Goal: Task Accomplishment & Management: Manage account settings

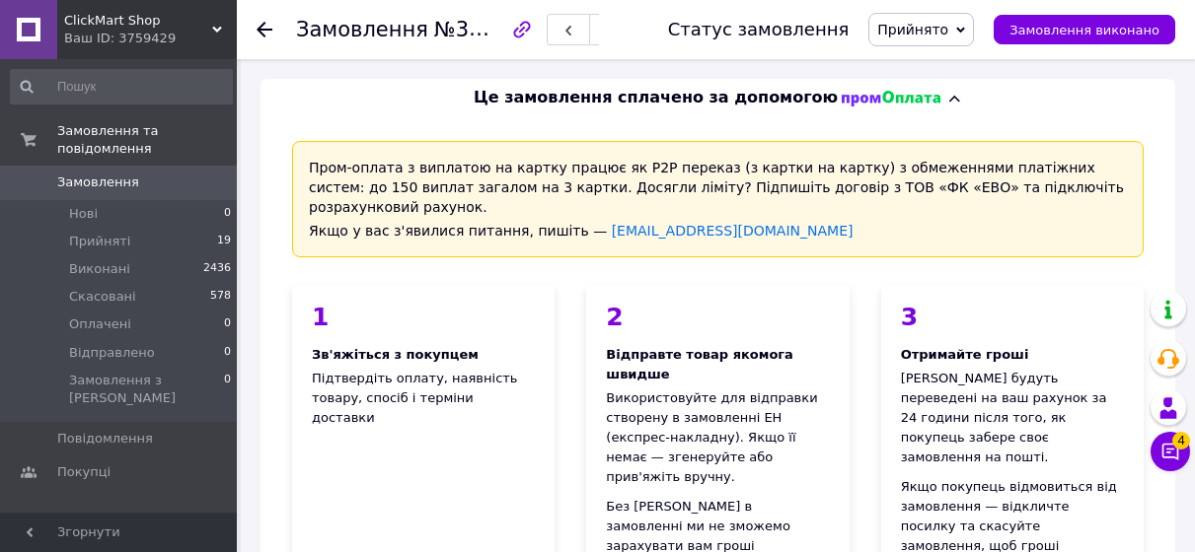
click at [190, 31] on div "Ваш ID: 3759429" at bounding box center [150, 39] width 173 height 18
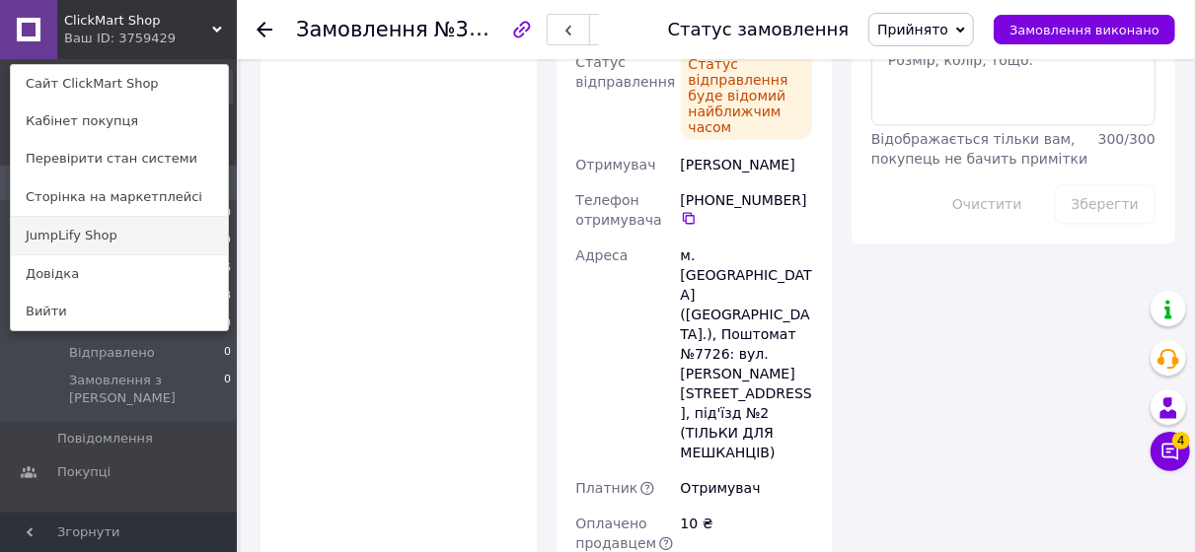
click at [146, 224] on link "JumpLify Shop" at bounding box center [119, 235] width 217 height 37
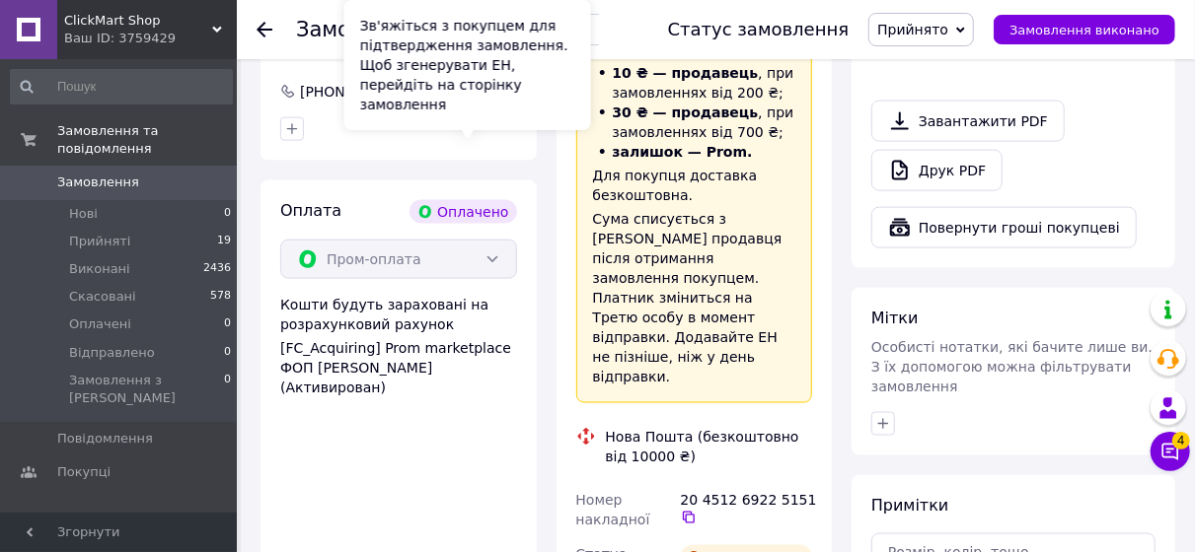
scroll to position [1245, 0]
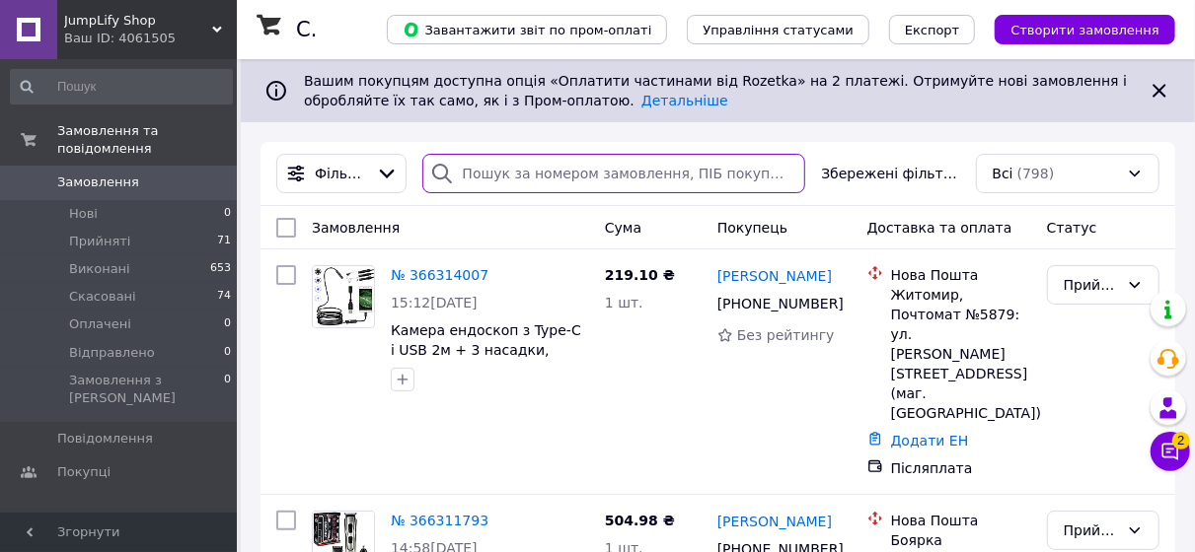
click at [504, 163] on input "search" at bounding box center [614, 173] width 384 height 39
paste input "366199629"
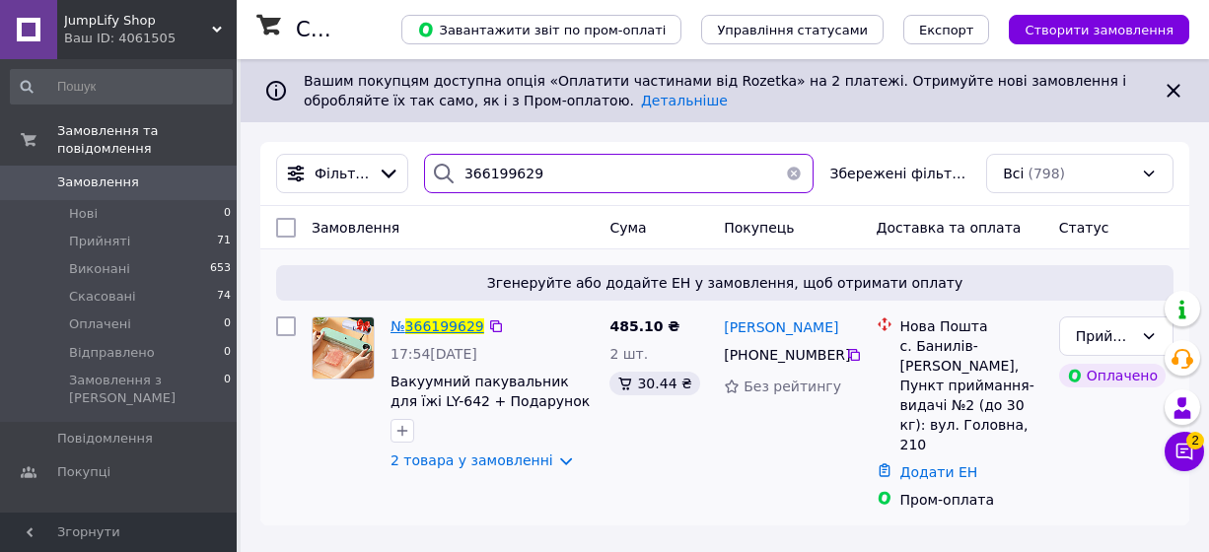
type input "366199629"
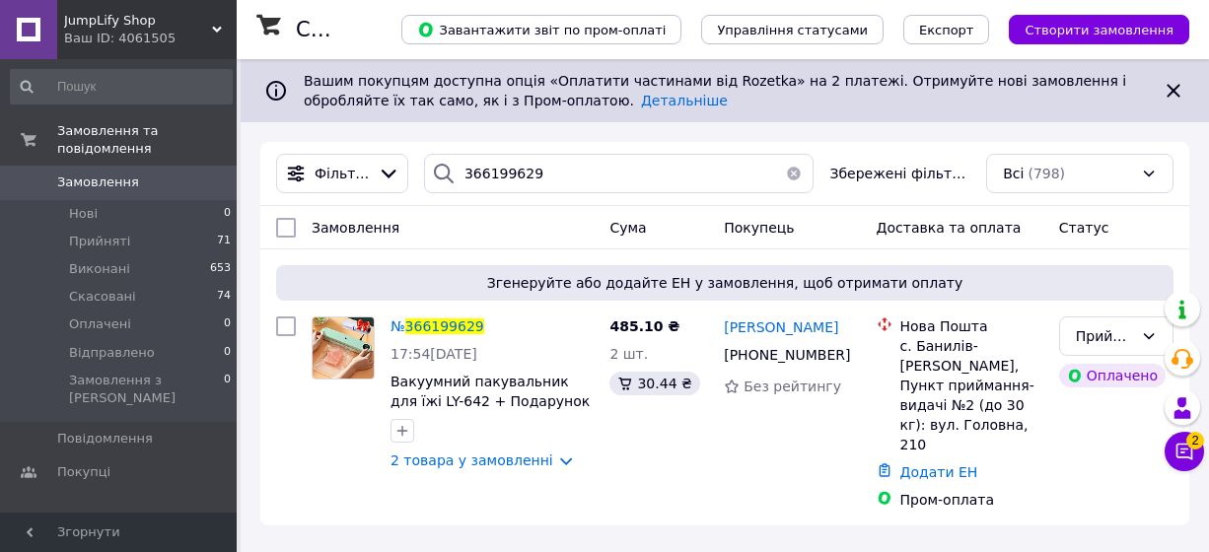
click at [428, 328] on span "366199629" at bounding box center [444, 327] width 79 height 16
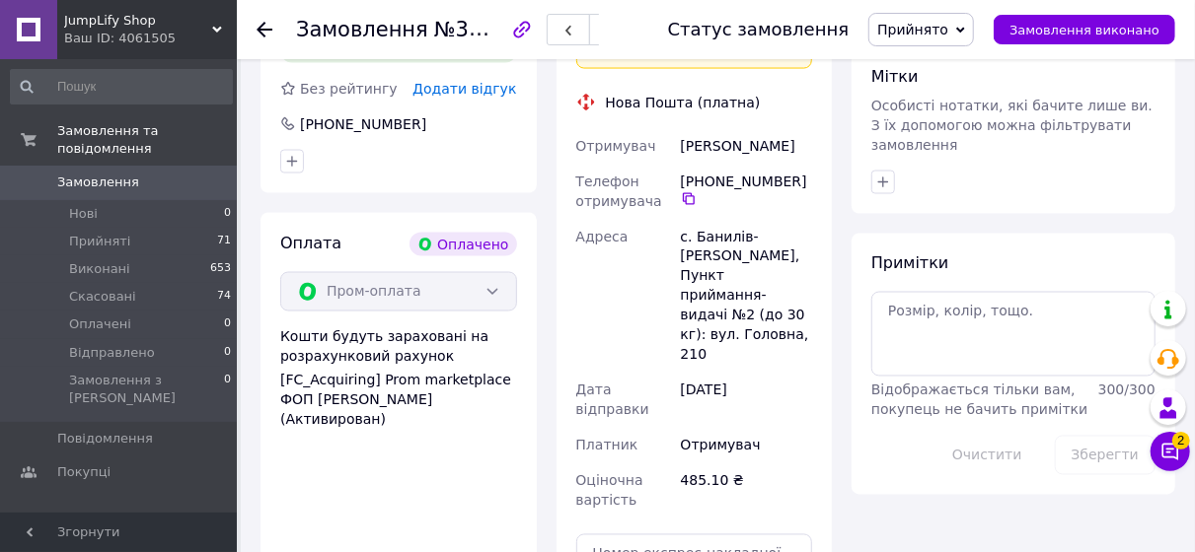
scroll to position [1578, 0]
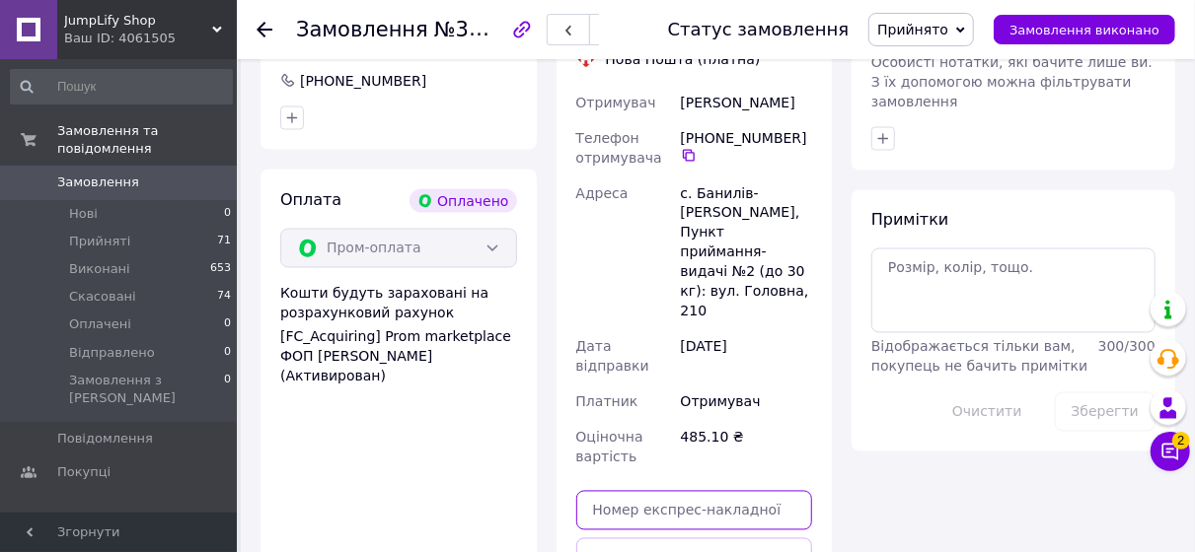
click at [697, 491] on input "text" at bounding box center [694, 510] width 237 height 39
paste input "20451269235957"
type input "20451269235957"
click at [710, 539] on button "Передати номер" at bounding box center [694, 558] width 237 height 39
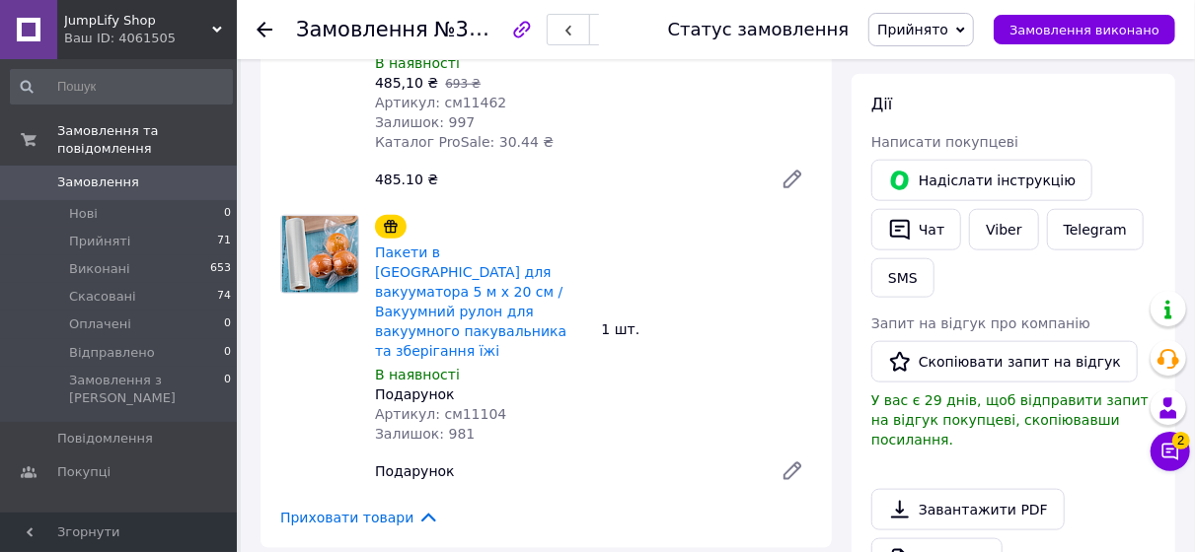
scroll to position [874, 0]
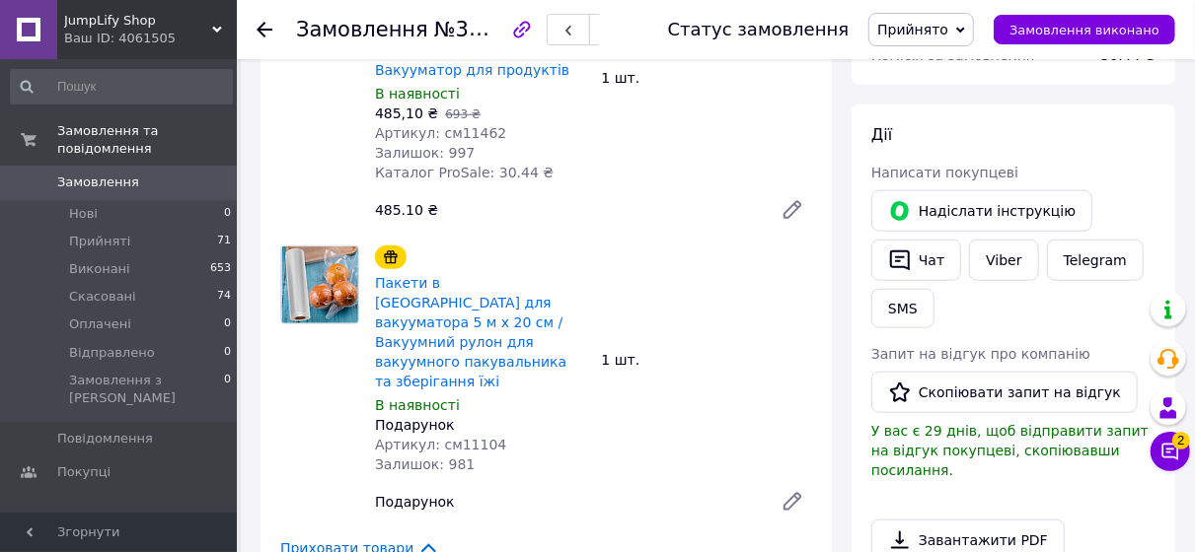
click at [276, 9] on div at bounding box center [275, 29] width 39 height 59
click at [266, 24] on icon at bounding box center [264, 30] width 16 height 16
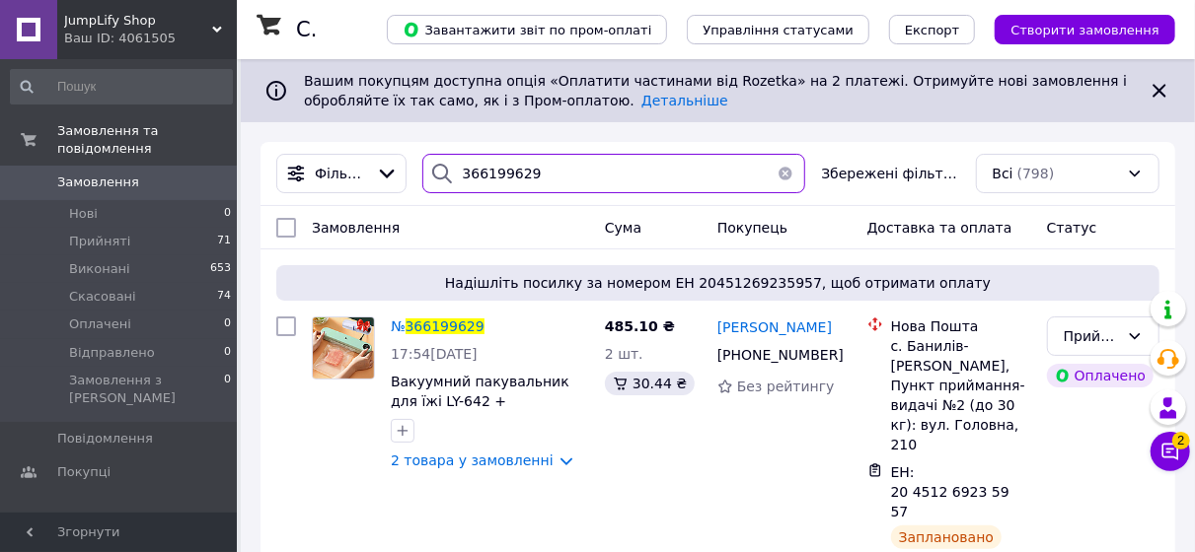
drag, startPoint x: 566, startPoint y: 184, endPoint x: 369, endPoint y: 198, distance: 197.8
click at [370, 199] on div "Фільтри 366199629 Збережені фільтри: Всі (798)" at bounding box center [717, 174] width 914 height 64
paste input "7680"
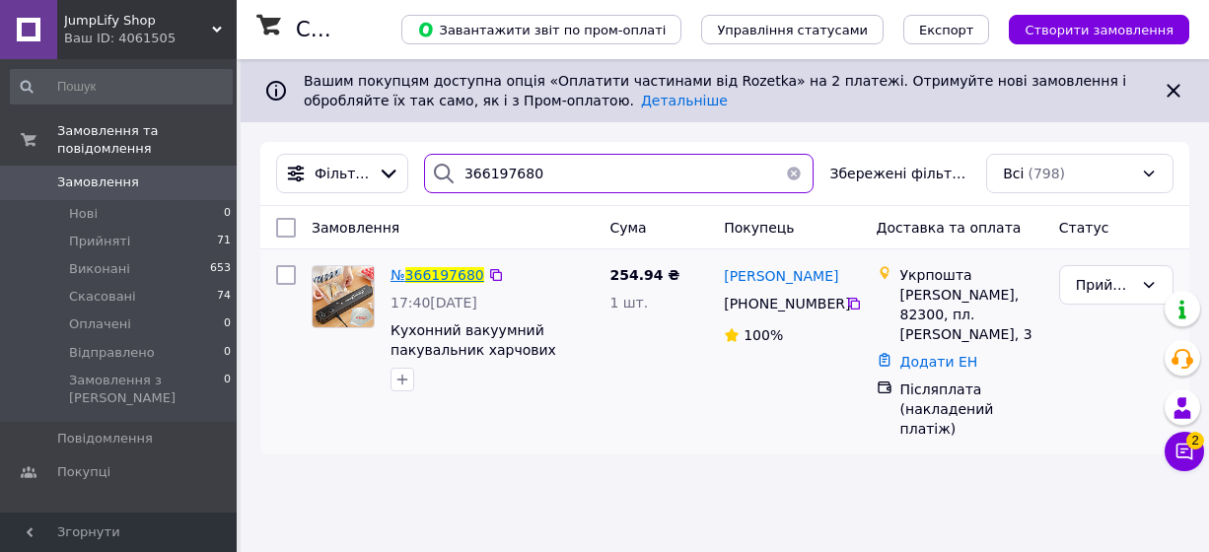
type input "366197680"
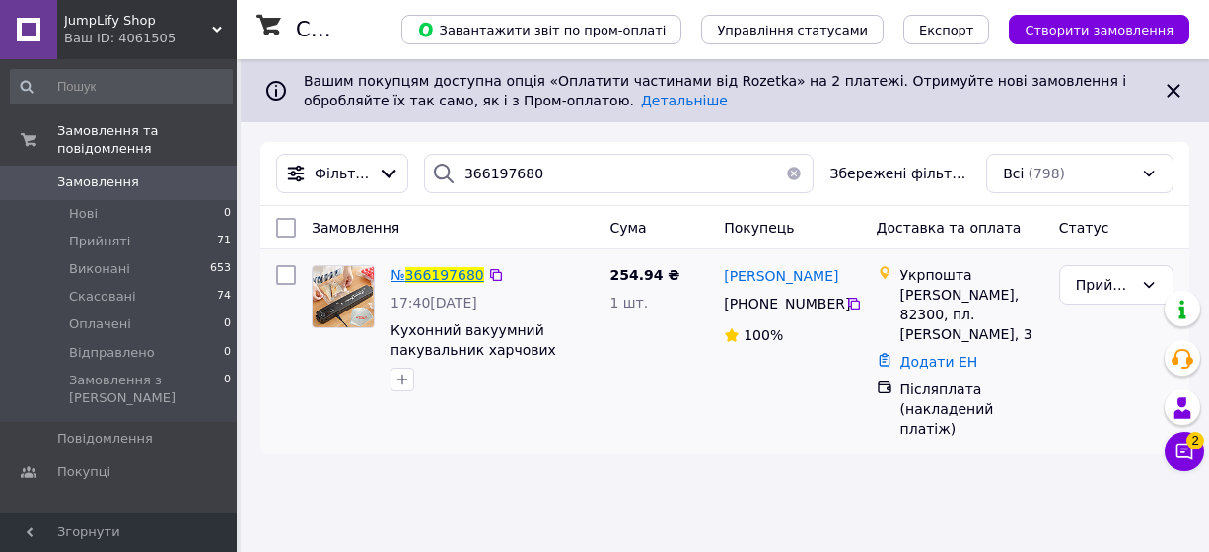
click at [459, 274] on span "366197680" at bounding box center [444, 275] width 79 height 16
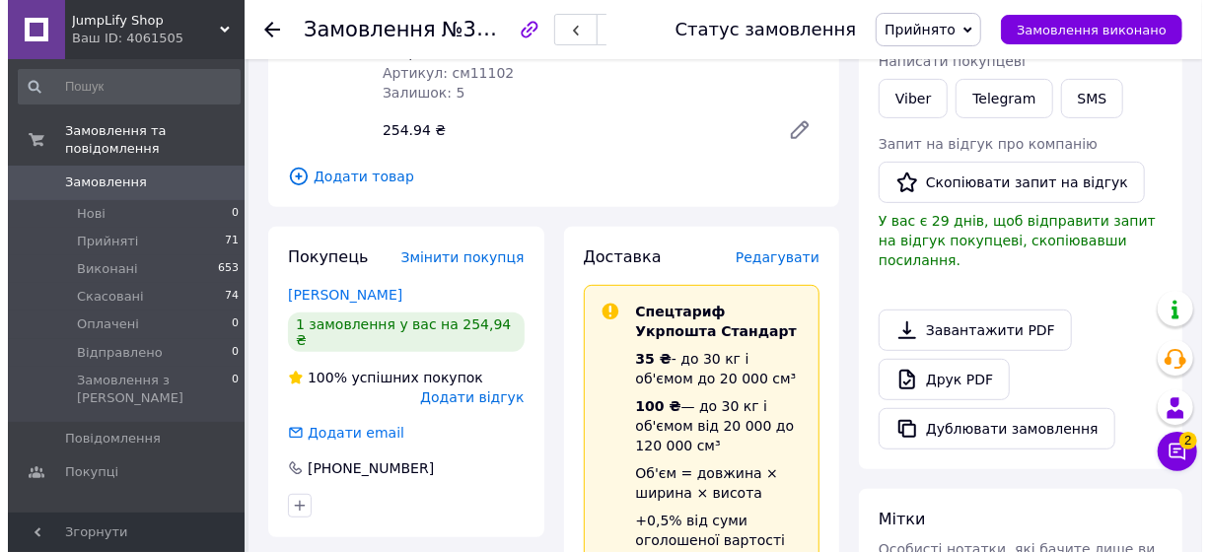
scroll to position [296, 0]
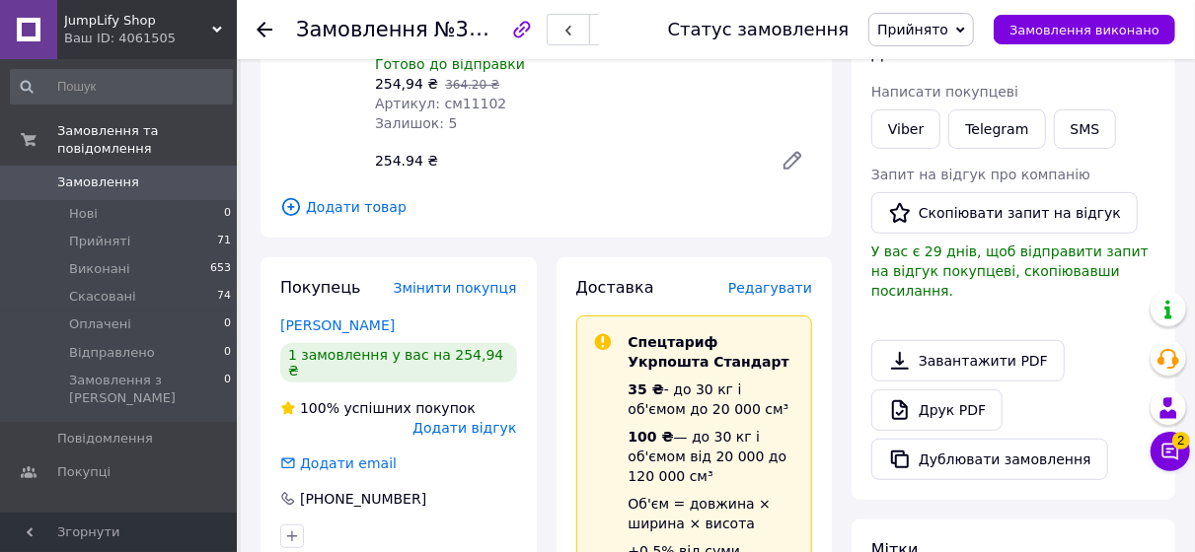
click at [786, 280] on span "Редагувати" at bounding box center [770, 288] width 84 height 16
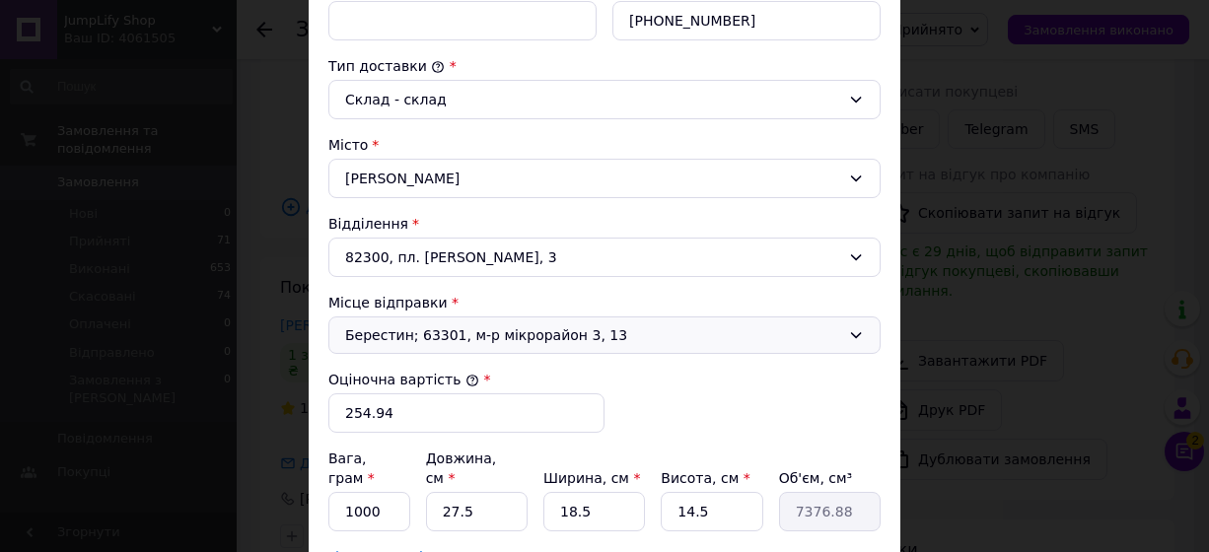
scroll to position [691, 0]
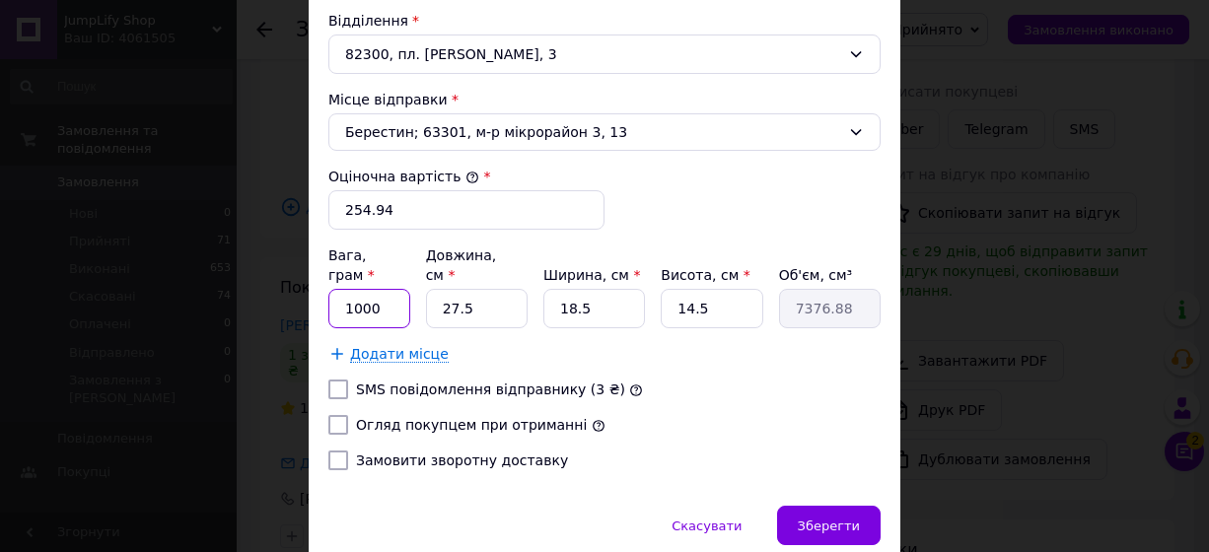
click at [385, 289] on input "1000" at bounding box center [370, 308] width 82 height 39
type input "1500"
drag, startPoint x: 463, startPoint y: 288, endPoint x: 417, endPoint y: 196, distance: 102.4
click at [396, 295] on div "Вага, грам * 1500 Довжина, см * 27.5 Ширина, см * 18.5 Висота, см * 14.5 Об'єм,…" at bounding box center [605, 287] width 552 height 83
type input "4"
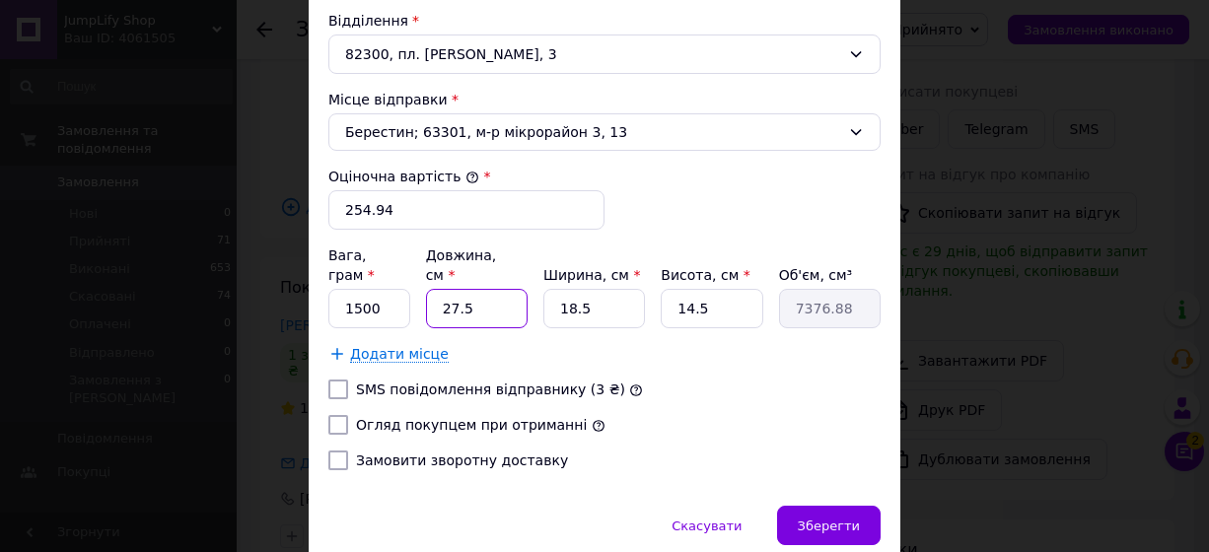
type input "1073"
type input "40"
type input "10730"
type input "40"
drag, startPoint x: 591, startPoint y: 274, endPoint x: 485, endPoint y: 301, distance: 108.9
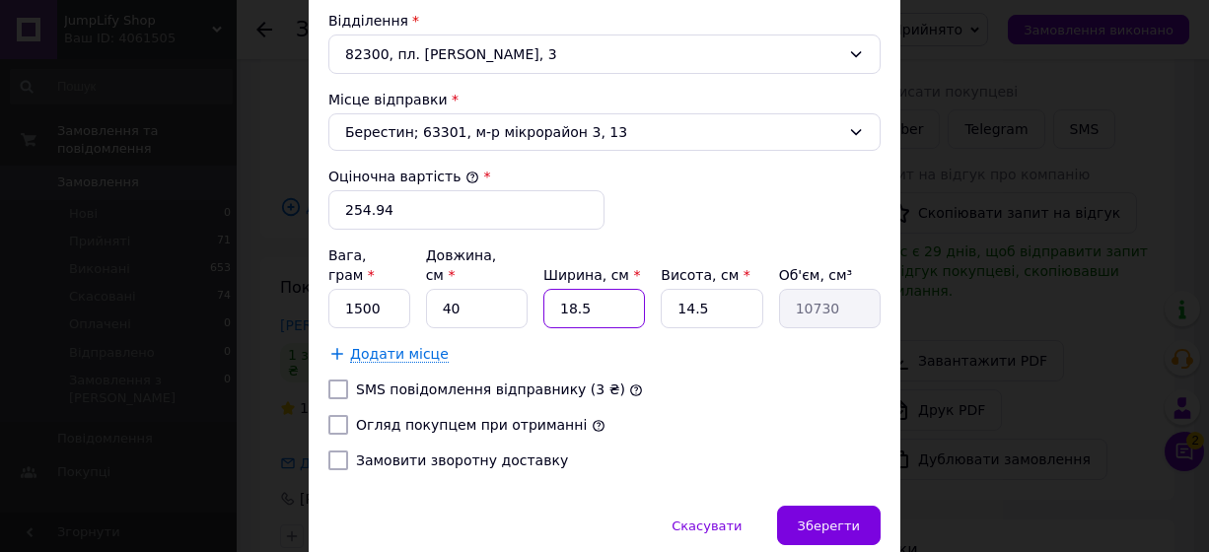
click at [485, 301] on div "Вага, грам * 1500 Довжина, см * 40 Ширина, см * 18.5 Висота, см * 14.5 Об'єм, с…" at bounding box center [605, 305] width 552 height 118
type input "3"
type input "1740"
type input "2"
type input "1160"
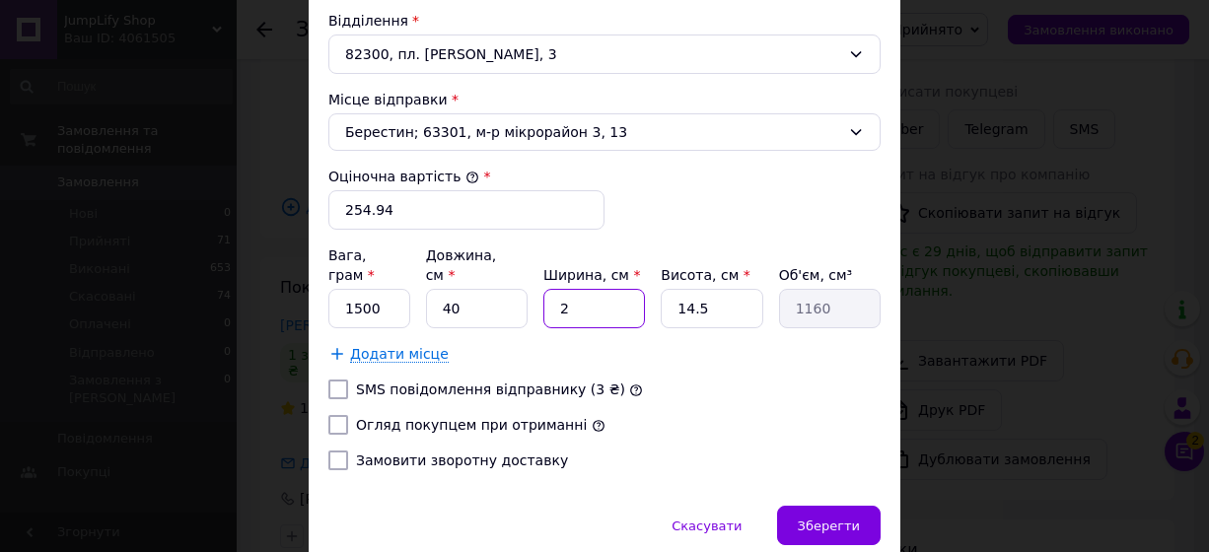
type input "24"
type input "13920"
type input "24"
drag, startPoint x: 710, startPoint y: 279, endPoint x: 528, endPoint y: 268, distance: 182.8
click at [530, 269] on div "Вага, грам * 1500 Довжина, см * 40 Ширина, см * 24 Висота, см * 14.5 Об'єм, см³…" at bounding box center [605, 287] width 552 height 83
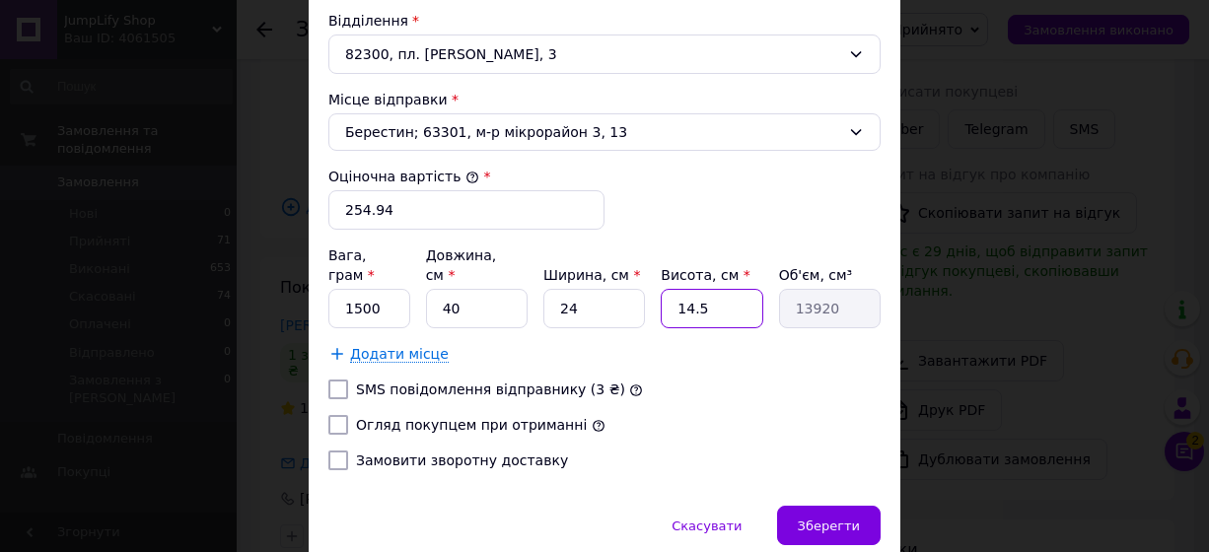
type input "2"
type input "1920"
type input "20"
type input "19200"
type input "20"
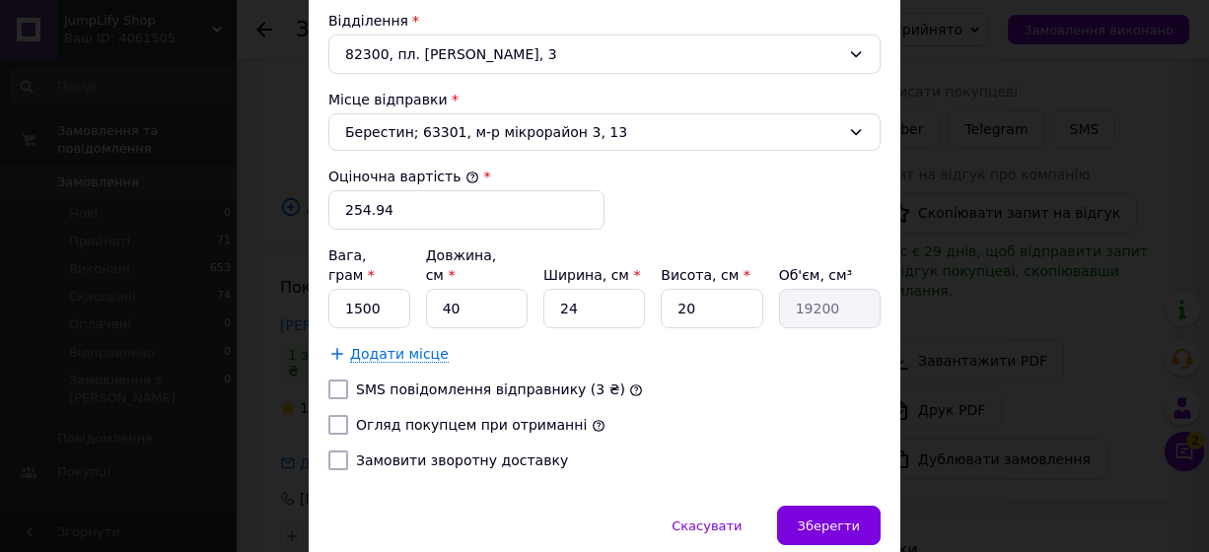
click at [793, 339] on div "Тариф * Стандарт Платник * Отримувач Прізвище отримувача * Паращак Ім'я отримув…" at bounding box center [605, 11] width 552 height 949
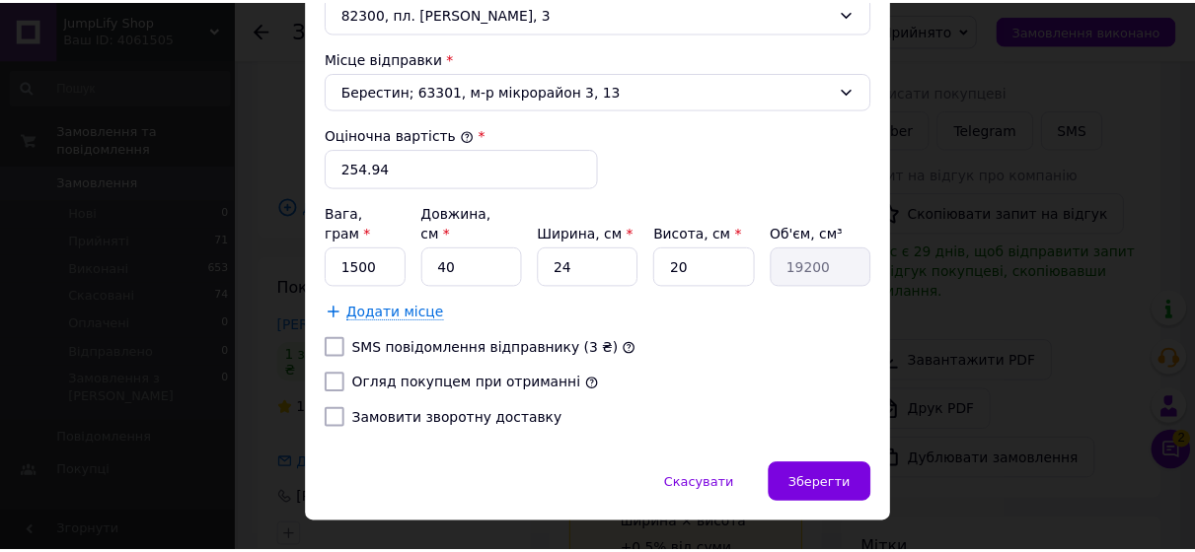
scroll to position [744, 0]
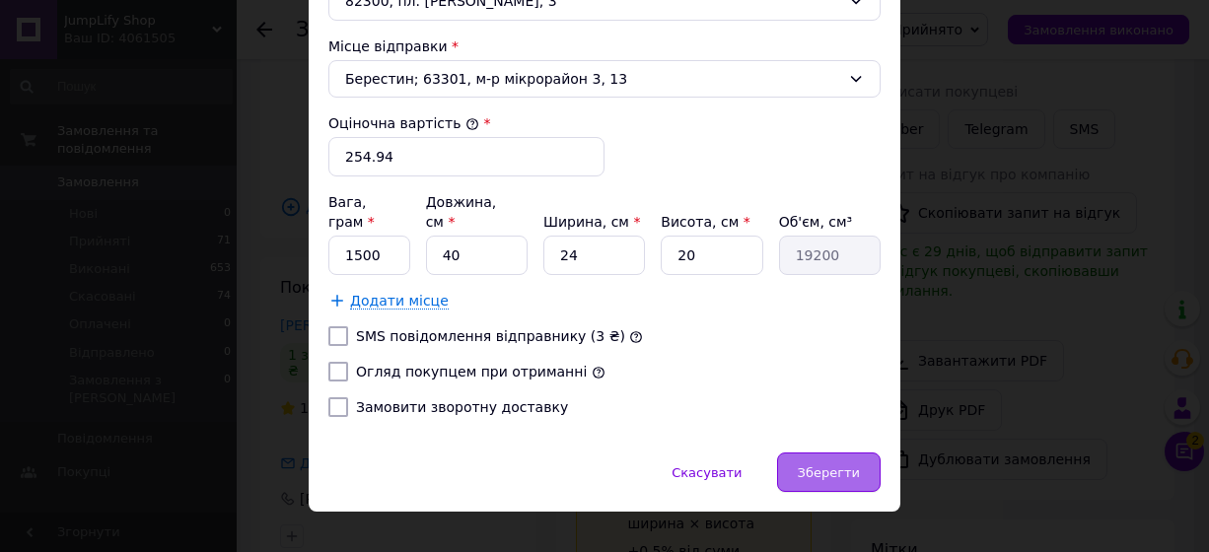
click at [824, 466] on span "Зберегти" at bounding box center [829, 473] width 62 height 15
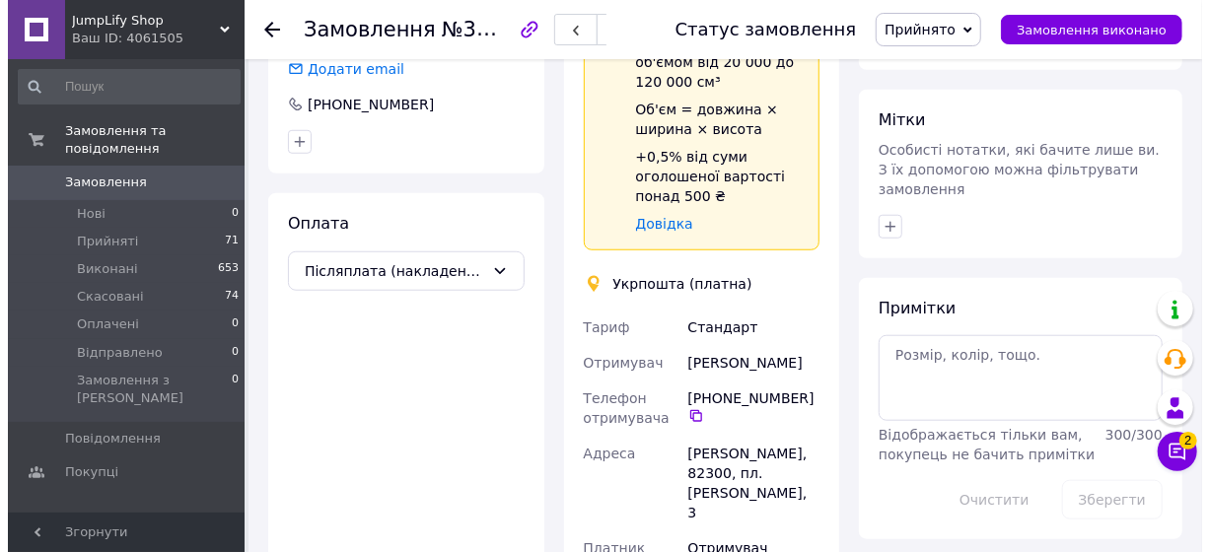
scroll to position [395, 0]
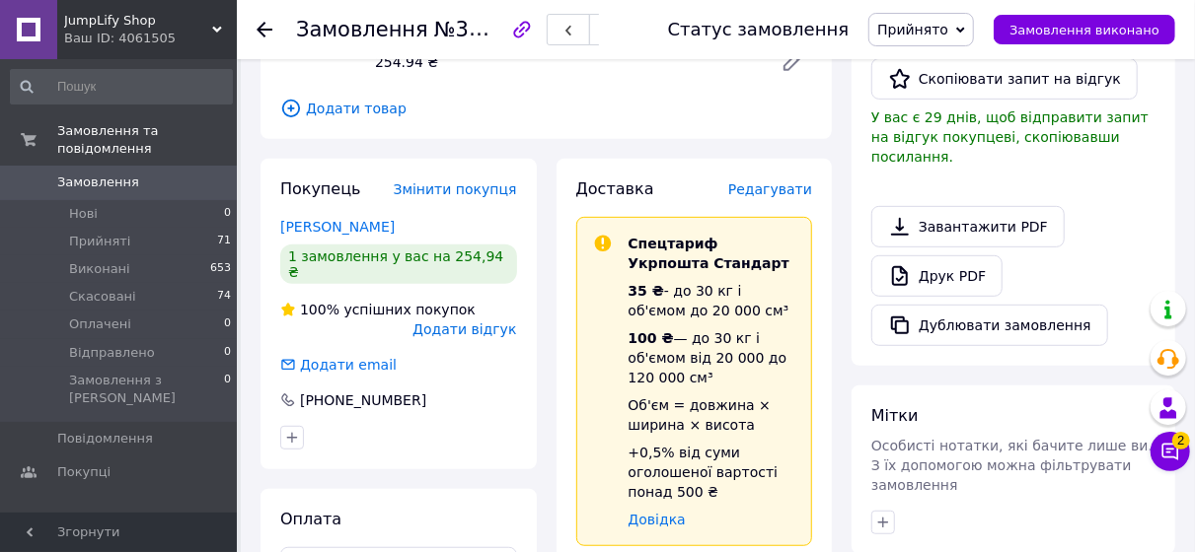
click at [797, 182] on span "Редагувати" at bounding box center [770, 190] width 84 height 16
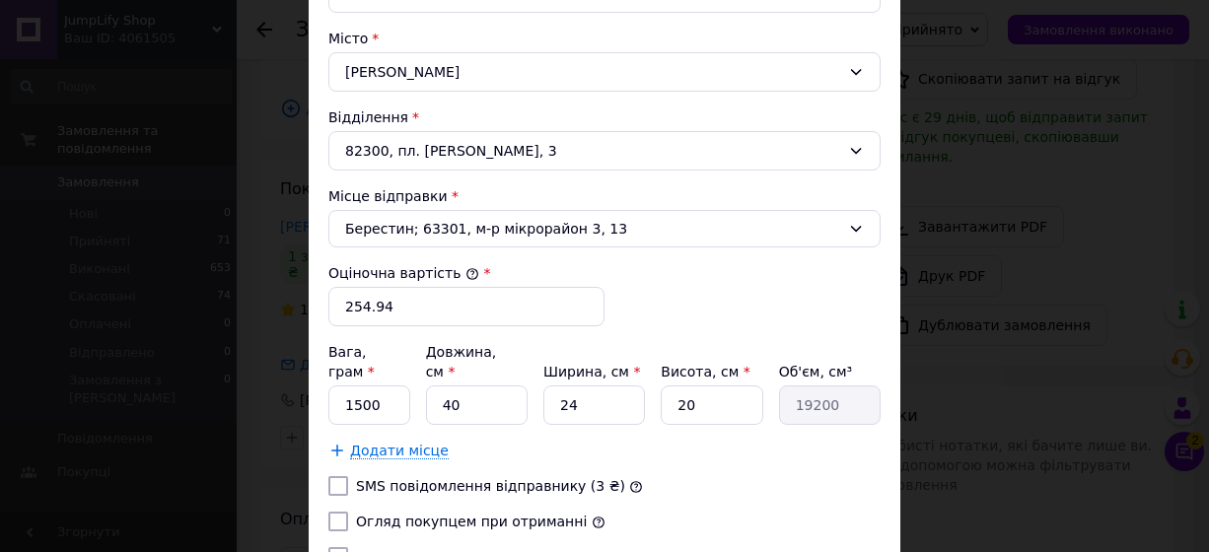
scroll to position [691, 0]
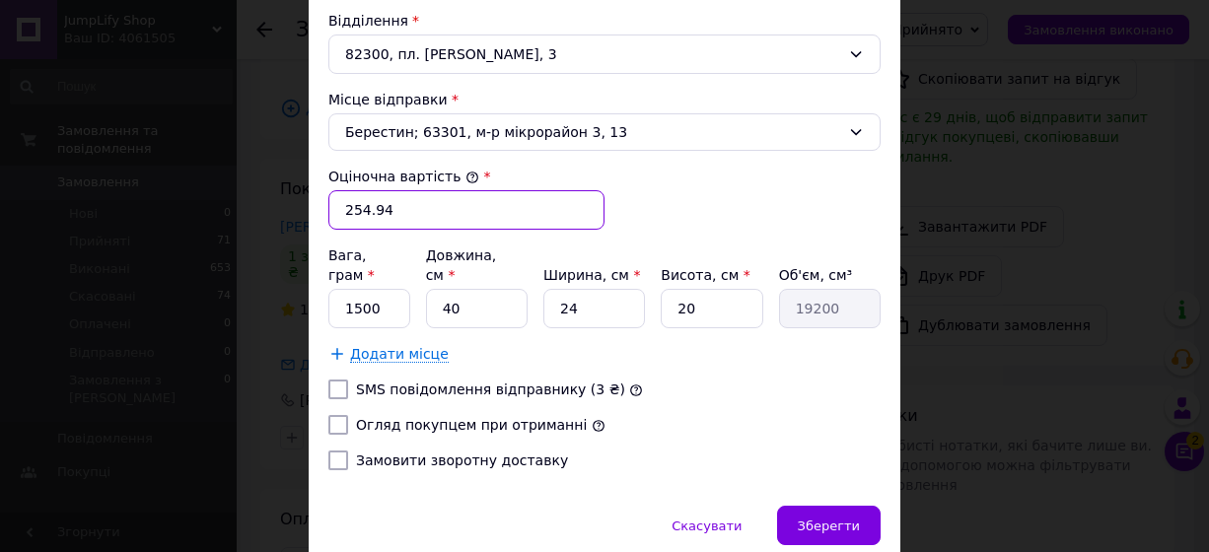
drag, startPoint x: 413, startPoint y: 211, endPoint x: 283, endPoint y: 175, distance: 135.2
click at [291, 196] on div "× Редагування доставки Спосіб доставки Укрпошта (платна) Тариф * Стандарт Платн…" at bounding box center [604, 276] width 1209 height 552
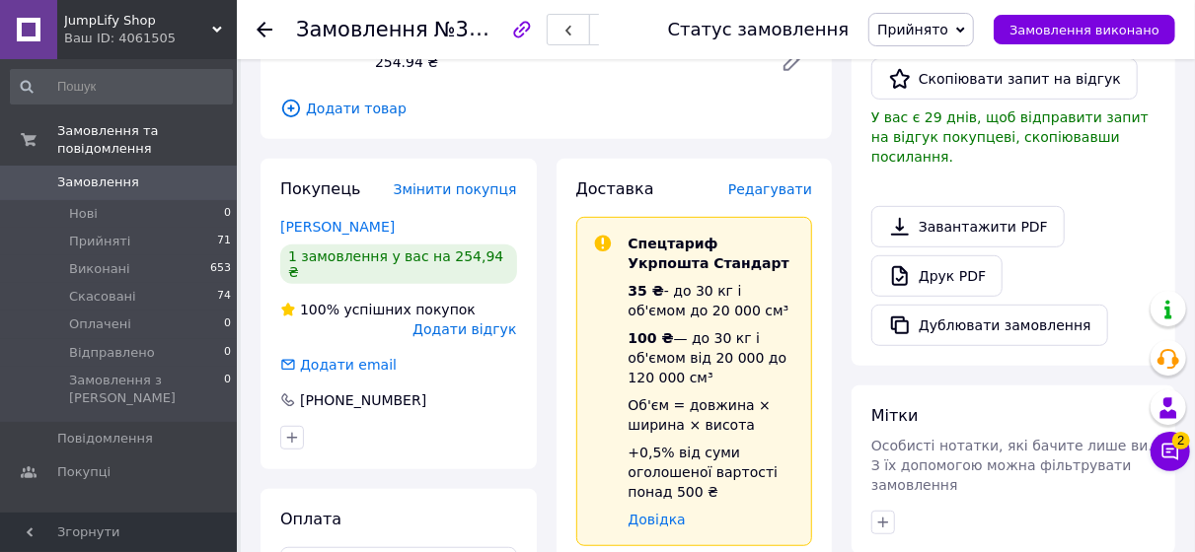
click at [763, 182] on span "Редагувати" at bounding box center [770, 190] width 84 height 16
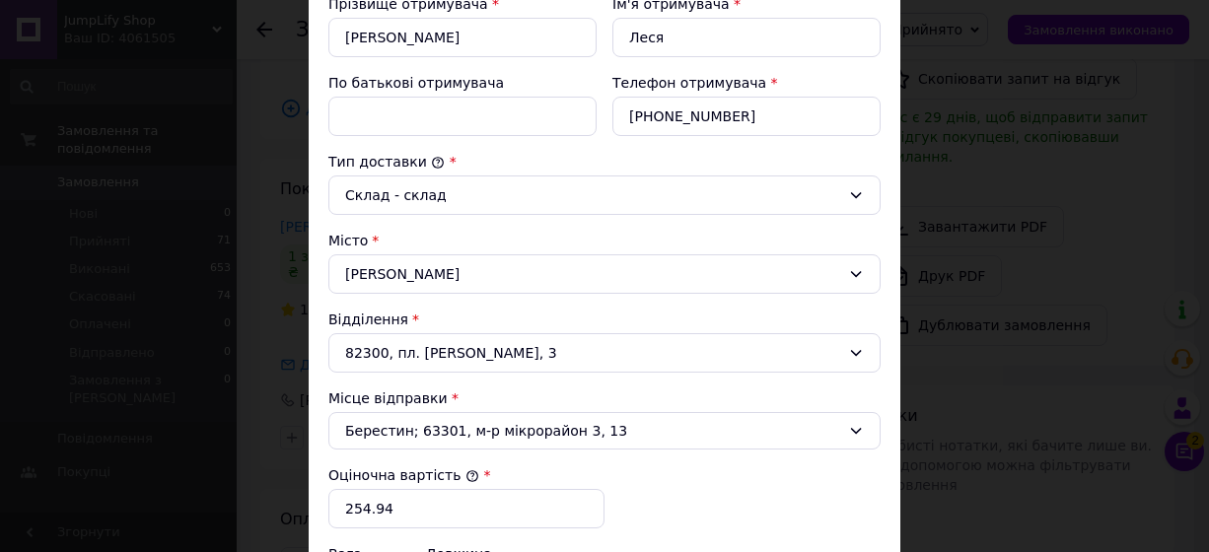
scroll to position [592, 0]
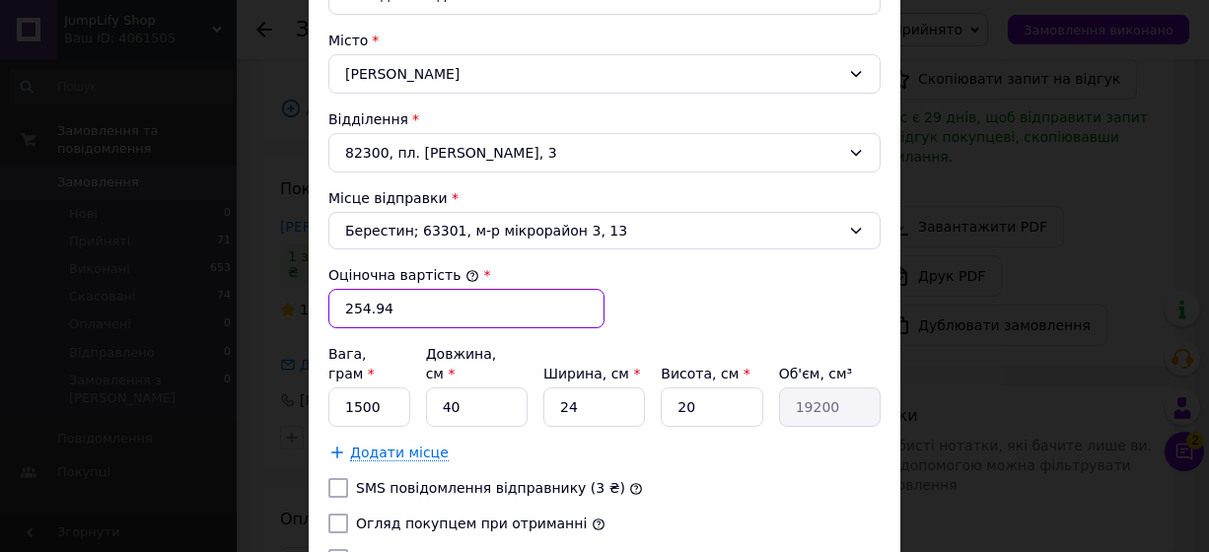
drag, startPoint x: 420, startPoint y: 313, endPoint x: 344, endPoint y: 307, distance: 76.2
click at [339, 306] on input "254.94" at bounding box center [467, 308] width 276 height 39
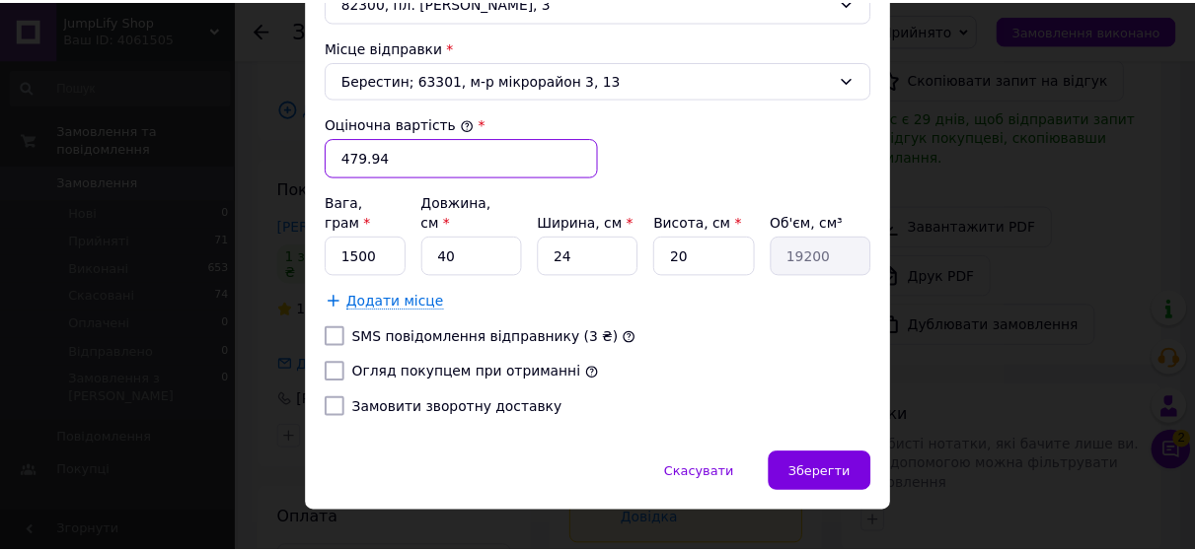
scroll to position [744, 0]
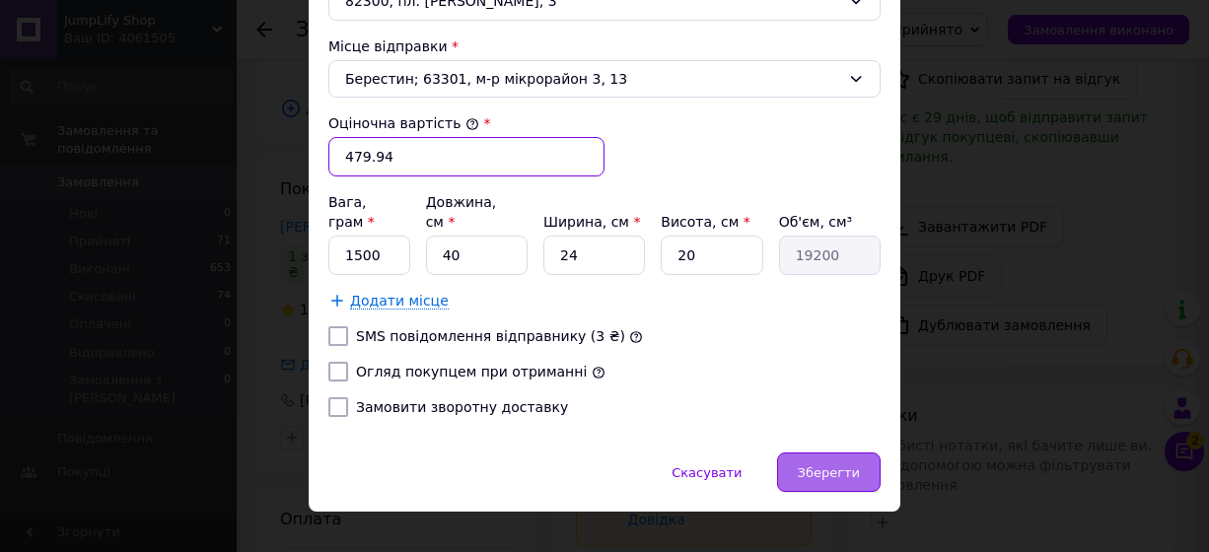
type input "479.94"
click at [828, 466] on span "Зберегти" at bounding box center [829, 473] width 62 height 15
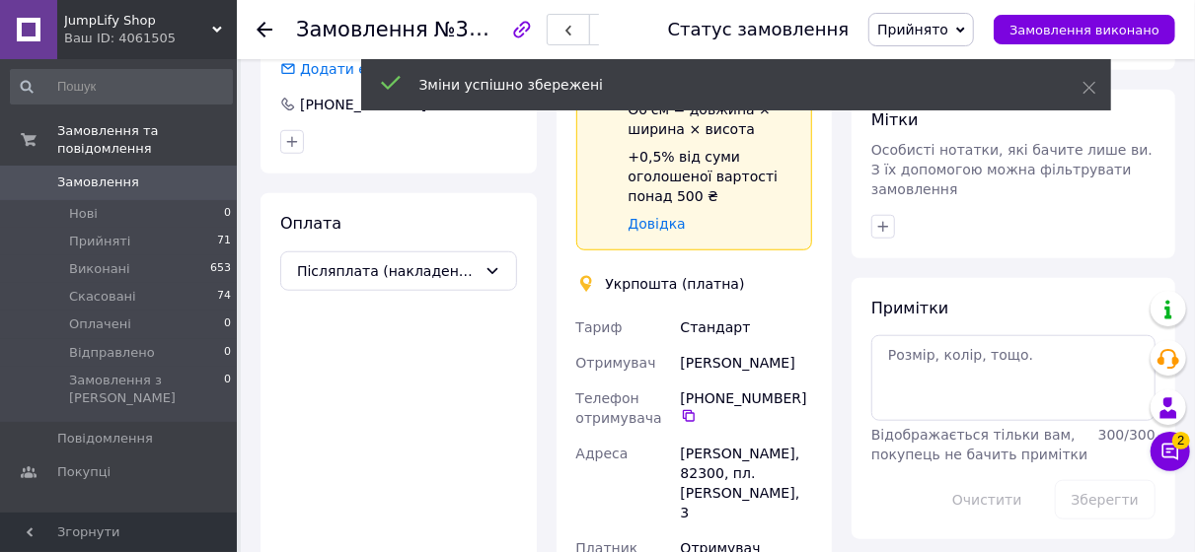
scroll to position [987, 0]
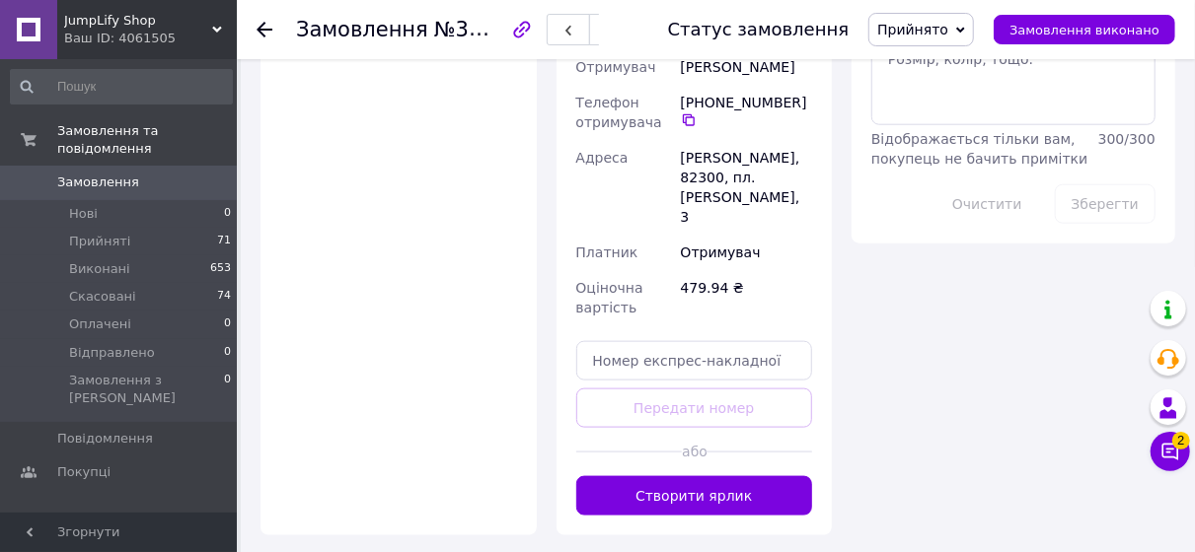
click at [682, 476] on button "Створити ярлик" at bounding box center [694, 495] width 237 height 39
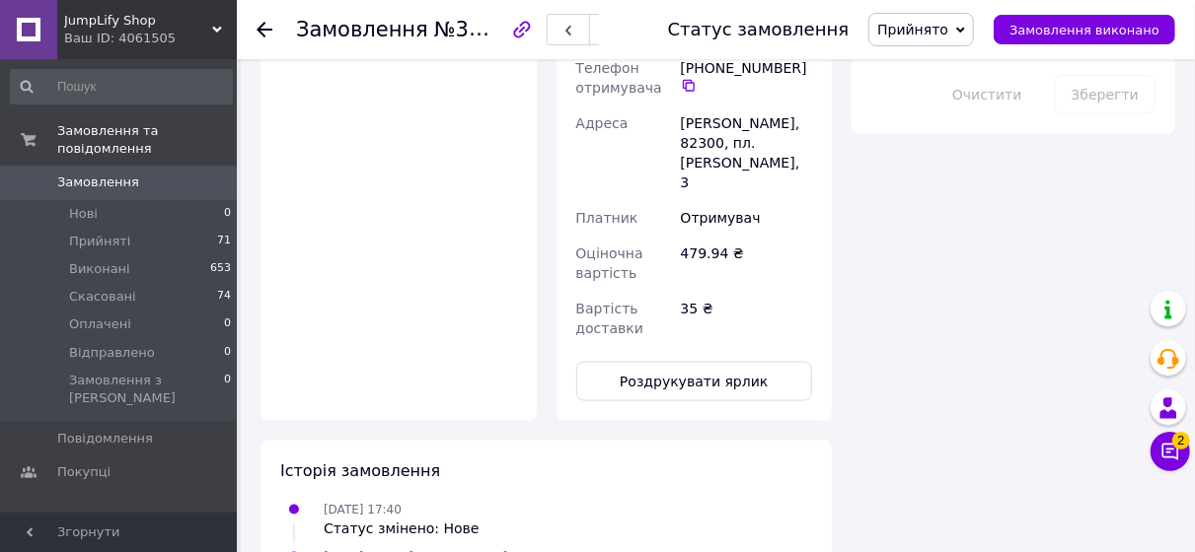
scroll to position [1281, 0]
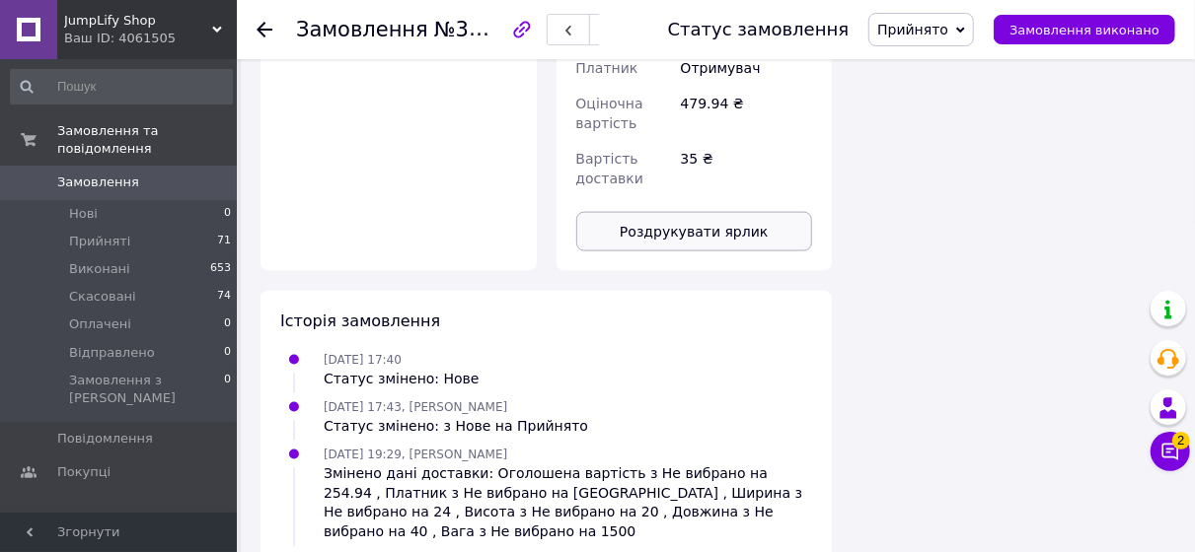
click at [680, 212] on button "Роздрукувати ярлик" at bounding box center [694, 231] width 237 height 39
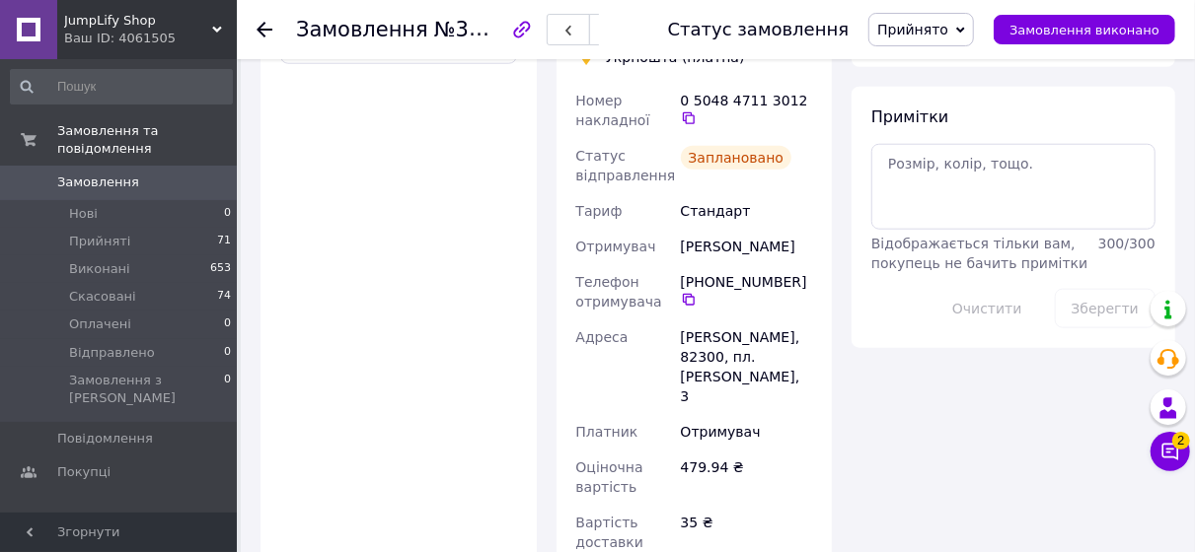
scroll to position [887, 0]
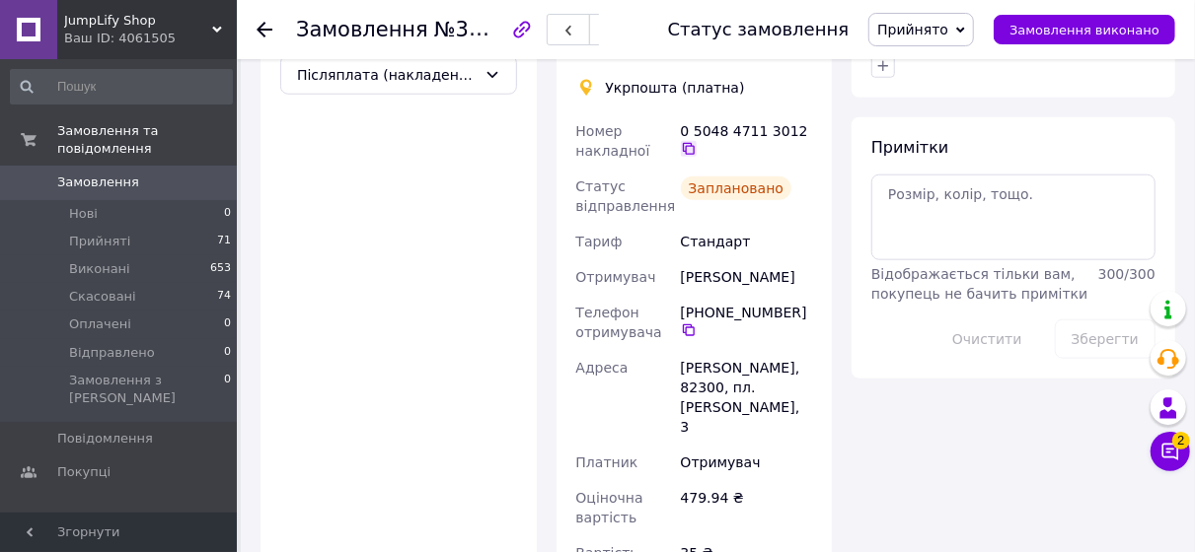
click at [696, 141] on icon at bounding box center [689, 149] width 16 height 16
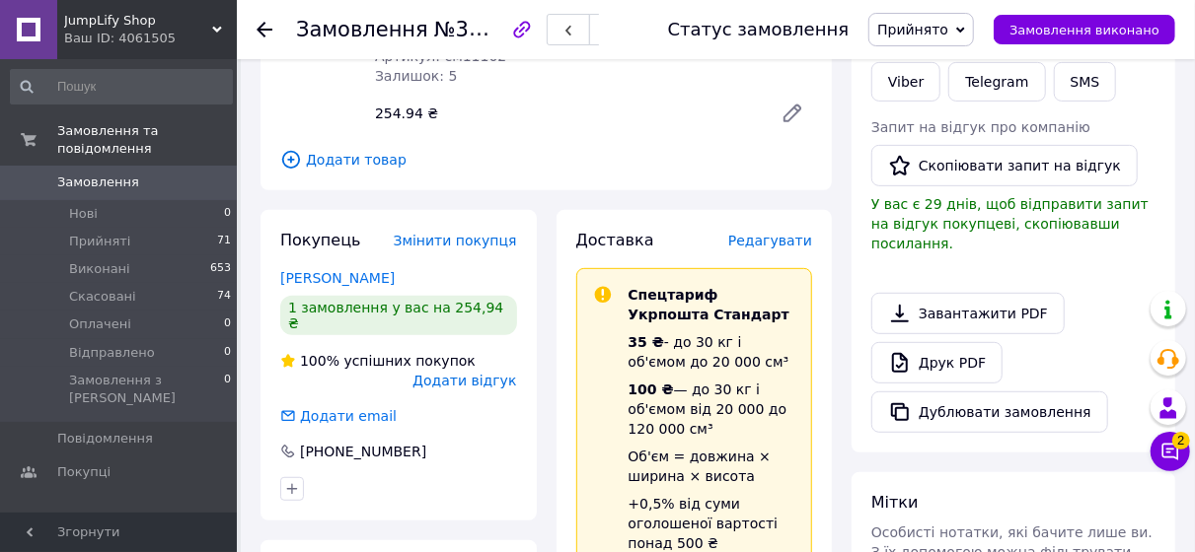
scroll to position [98, 0]
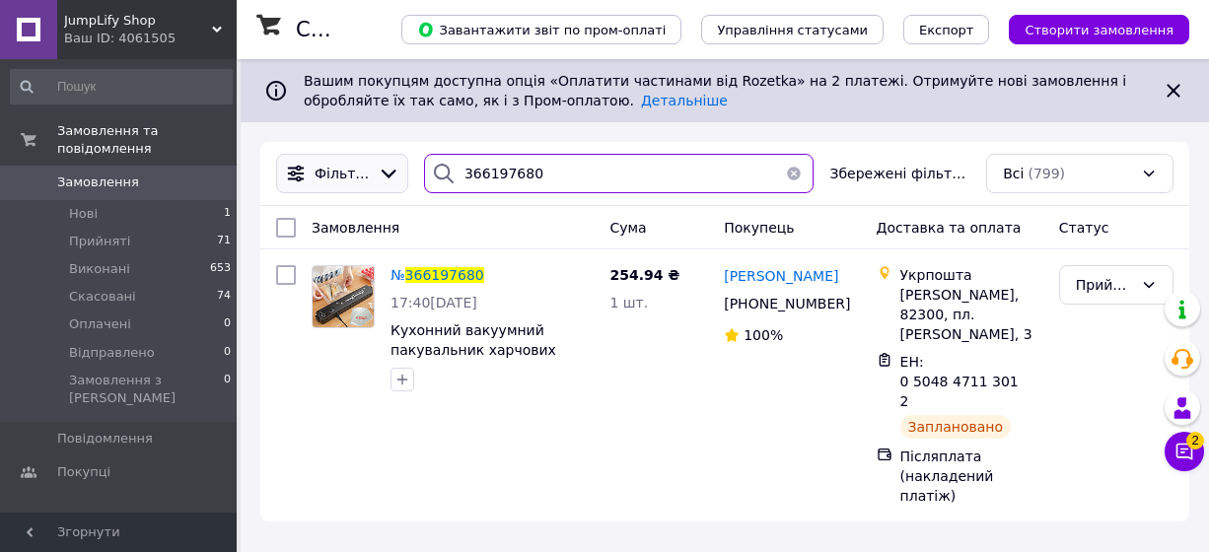
drag, startPoint x: 559, startPoint y: 167, endPoint x: 382, endPoint y: 181, distance: 178.1
click at [382, 181] on div "Фільтри 366197680 Збережені фільтри: Всі (799)" at bounding box center [725, 173] width 914 height 39
paste input "21043"
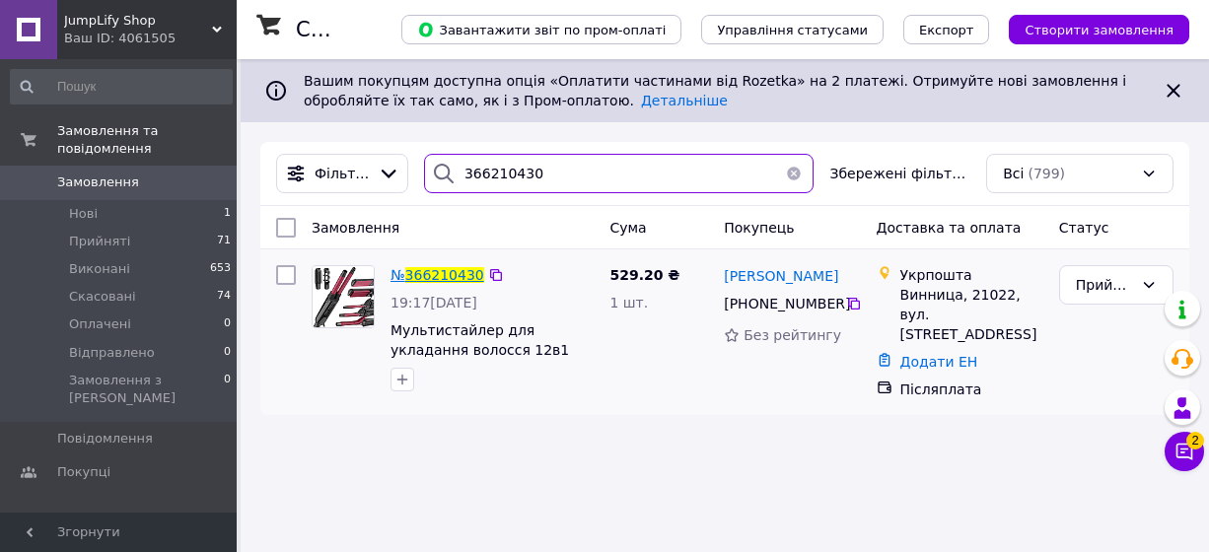
type input "366210430"
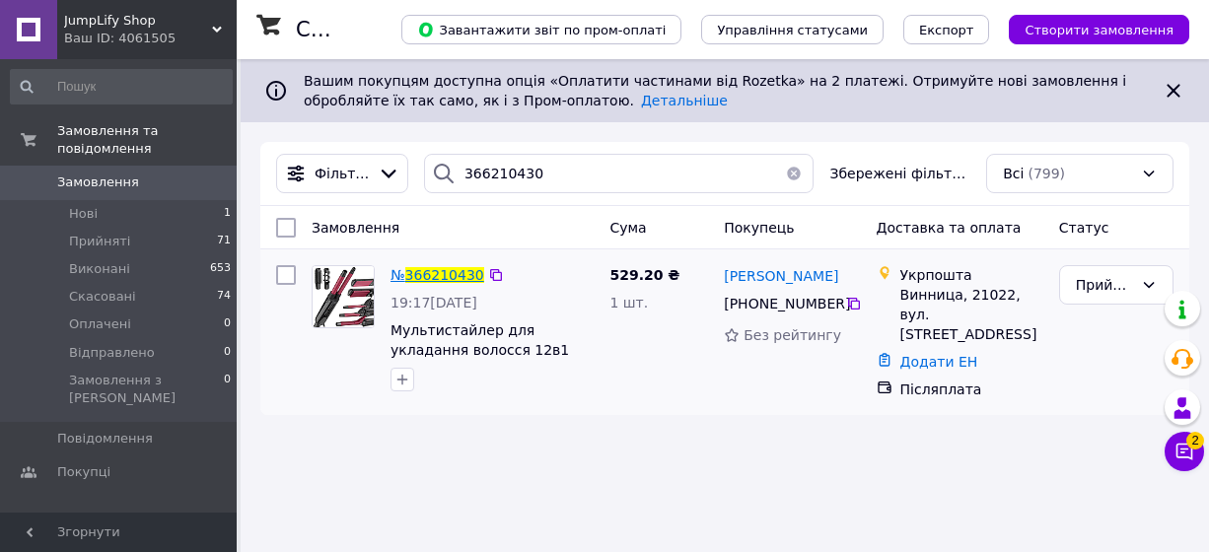
click at [450, 275] on span "366210430" at bounding box center [444, 275] width 79 height 16
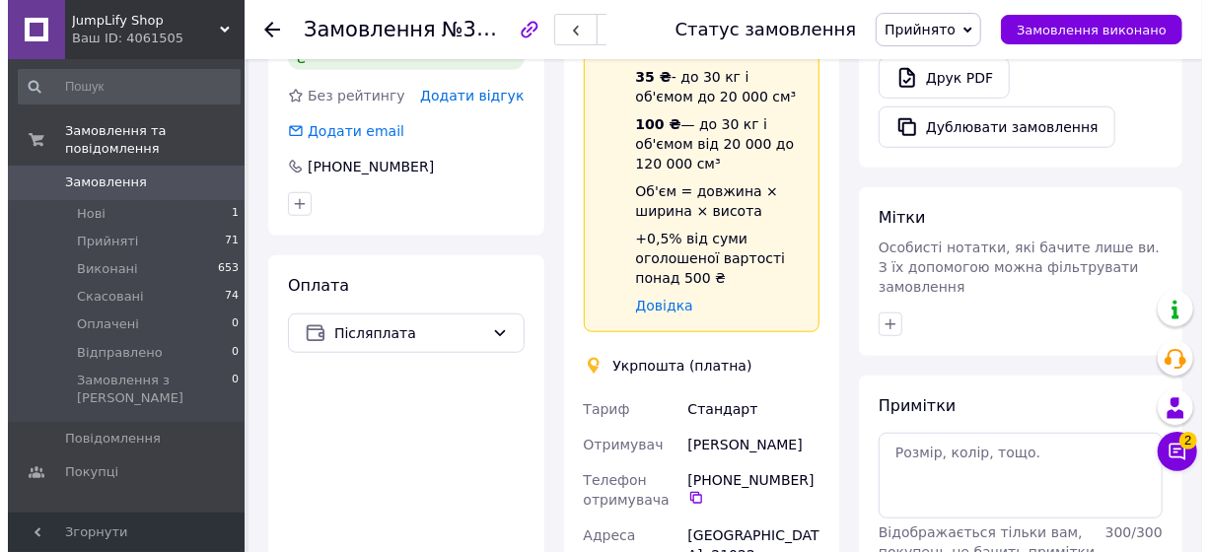
scroll to position [493, 0]
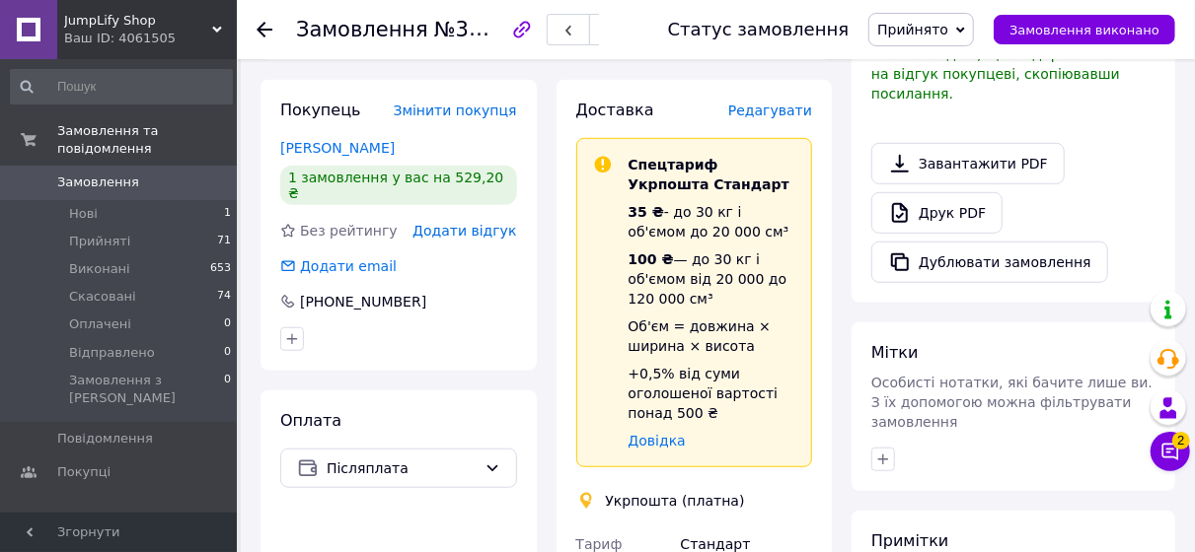
click at [788, 103] on span "Редагувати" at bounding box center [770, 111] width 84 height 16
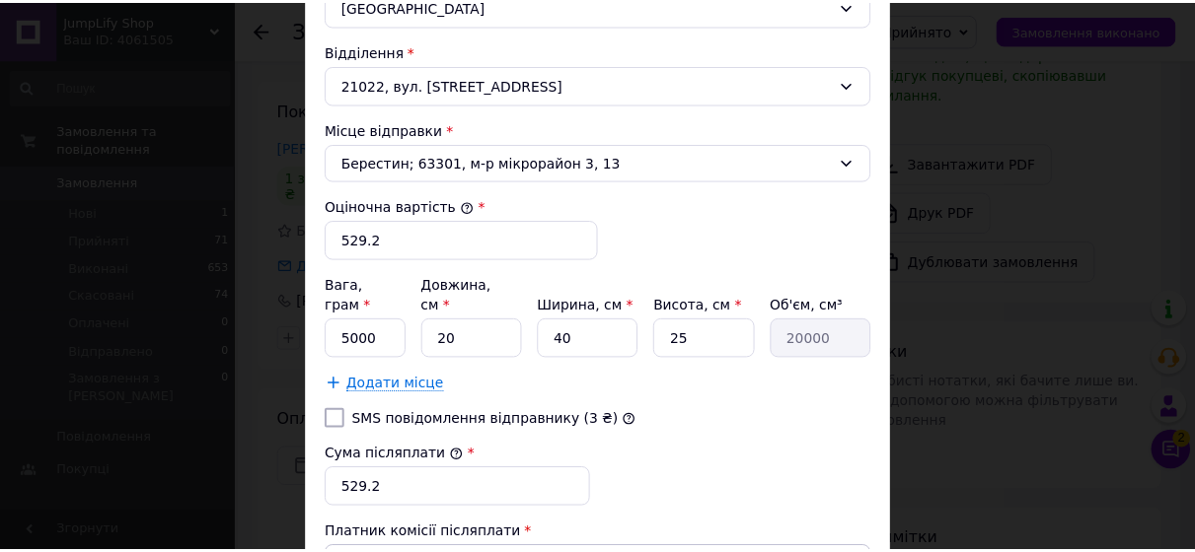
scroll to position [691, 0]
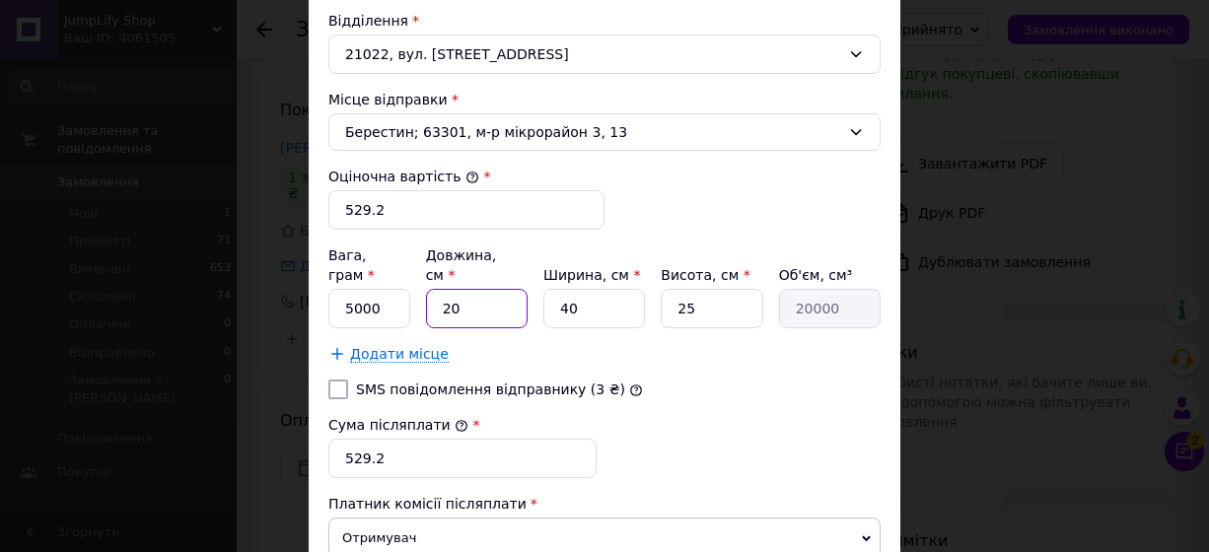
drag, startPoint x: 465, startPoint y: 283, endPoint x: 327, endPoint y: 289, distance: 138.2
click at [329, 289] on div "Вага, грам * 5000 Довжина, см * 20 Ширина, см * 40 Висота, см * 25 Об'єм, см³ 2…" at bounding box center [605, 287] width 552 height 83
type input "4"
type input "4000"
type input "40"
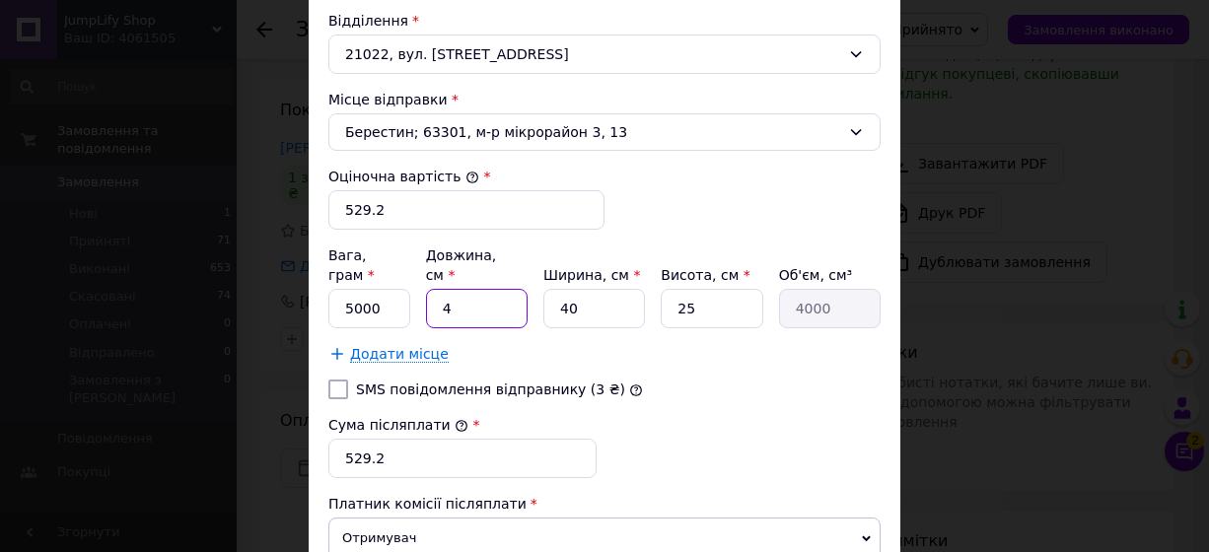
type input "40000"
type input "40"
drag, startPoint x: 584, startPoint y: 294, endPoint x: 465, endPoint y: 278, distance: 120.4
click at [466, 278] on div "Вага, грам * 5000 Довжина, см * 40 Ширина, см * 40 Висота, см * 25 Об'єм, см³ 4…" at bounding box center [605, 287] width 552 height 83
type input "2"
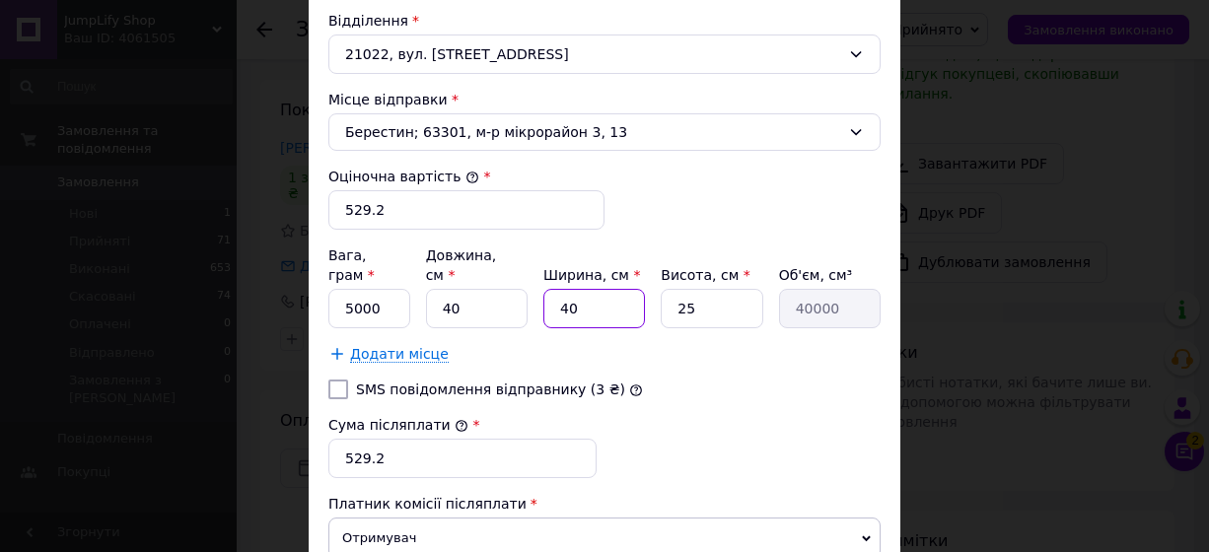
type input "2000"
type input "24"
type input "24000"
type input "24"
drag, startPoint x: 688, startPoint y: 281, endPoint x: 579, endPoint y: 283, distance: 108.5
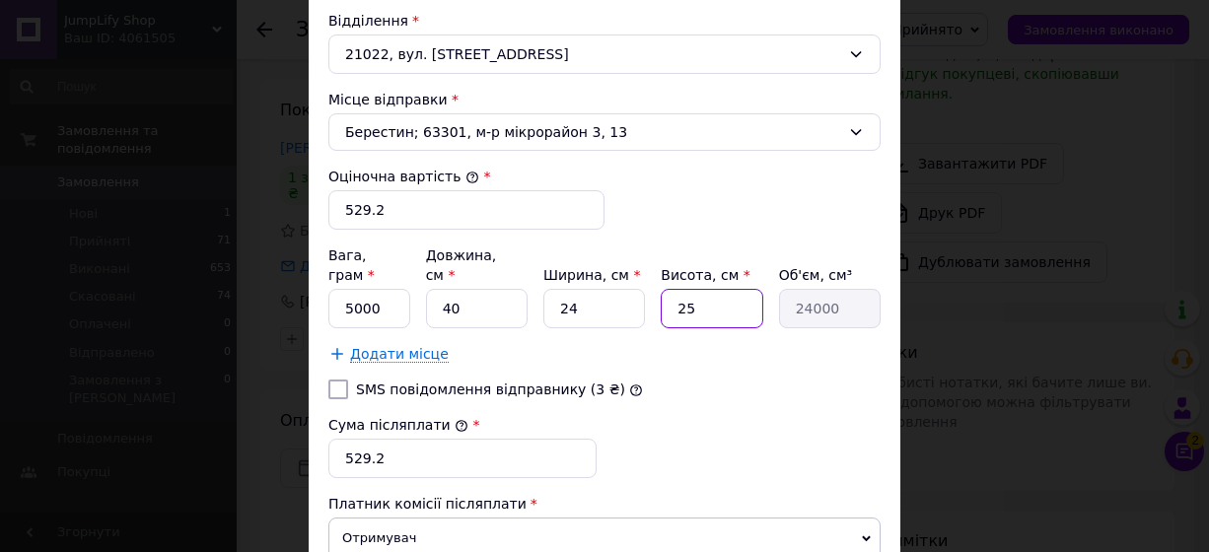
click at [579, 283] on div "Вага, грам * 5000 Довжина, см * 40 Ширина, см * 24 Висота, см * 25 Об'єм, см³ 2…" at bounding box center [605, 287] width 552 height 83
type input "4"
type input "3840"
type input "40"
type input "38400"
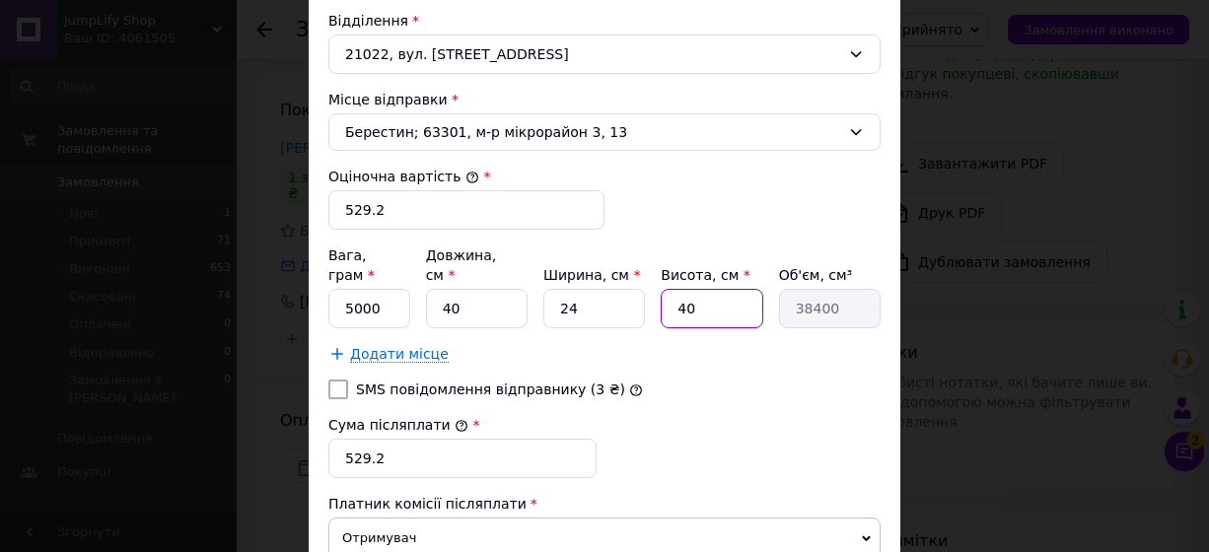
type input "4"
type input "3840"
type input "2"
type input "1920"
type input "20"
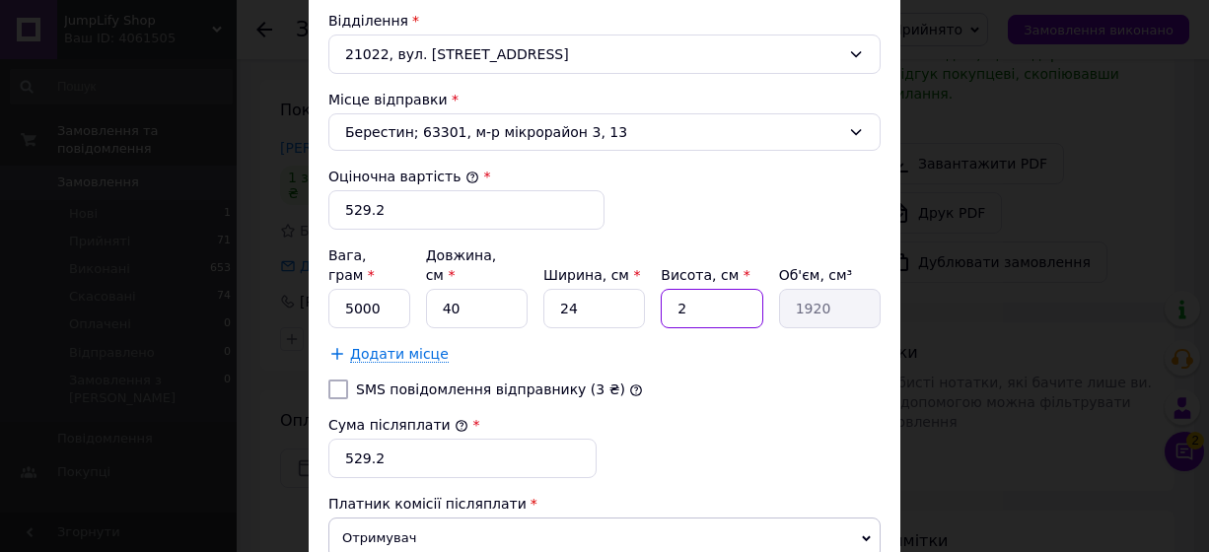
type input "19200"
type input "20"
drag, startPoint x: 400, startPoint y: 281, endPoint x: 293, endPoint y: 263, distance: 108.0
click at [293, 263] on div "× Редагування доставки Спосіб доставки Укрпошта (платна) Тариф * Стандарт Платн…" at bounding box center [604, 276] width 1209 height 552
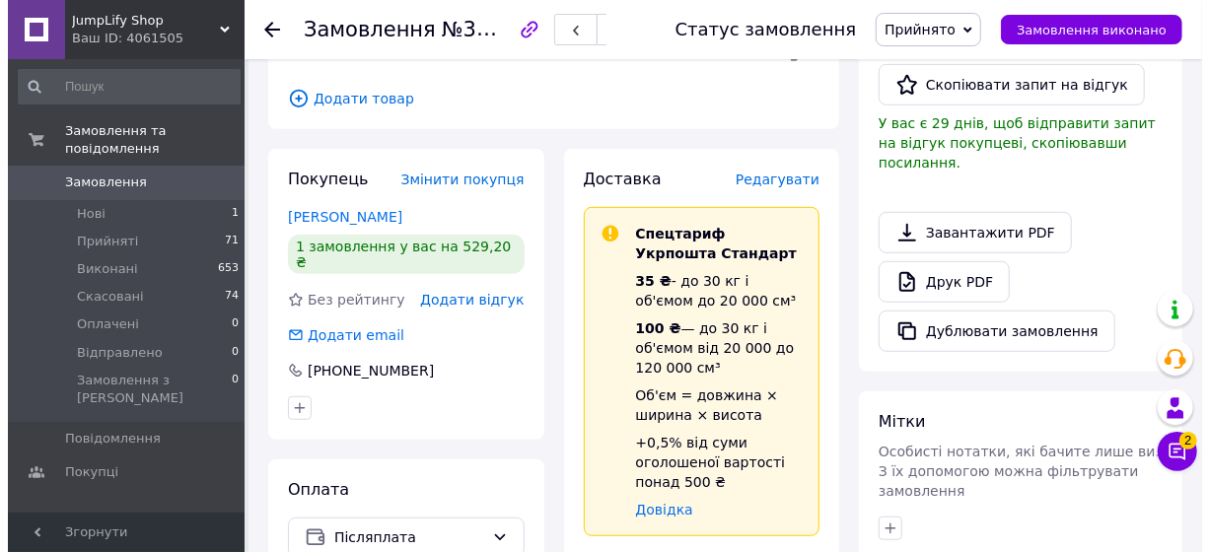
scroll to position [395, 0]
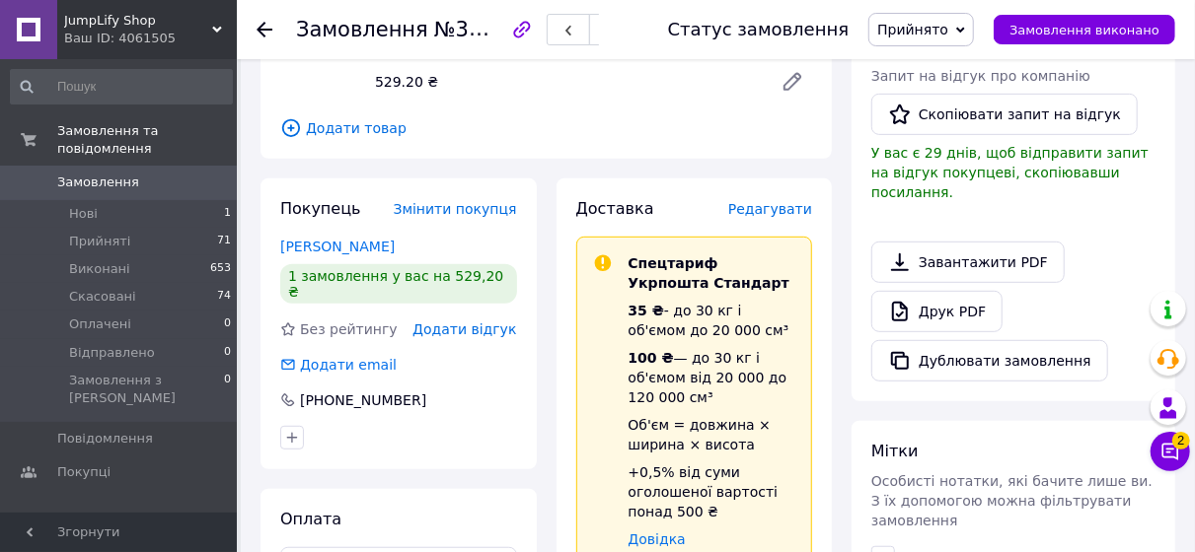
click at [772, 201] on span "Редагувати" at bounding box center [770, 209] width 84 height 16
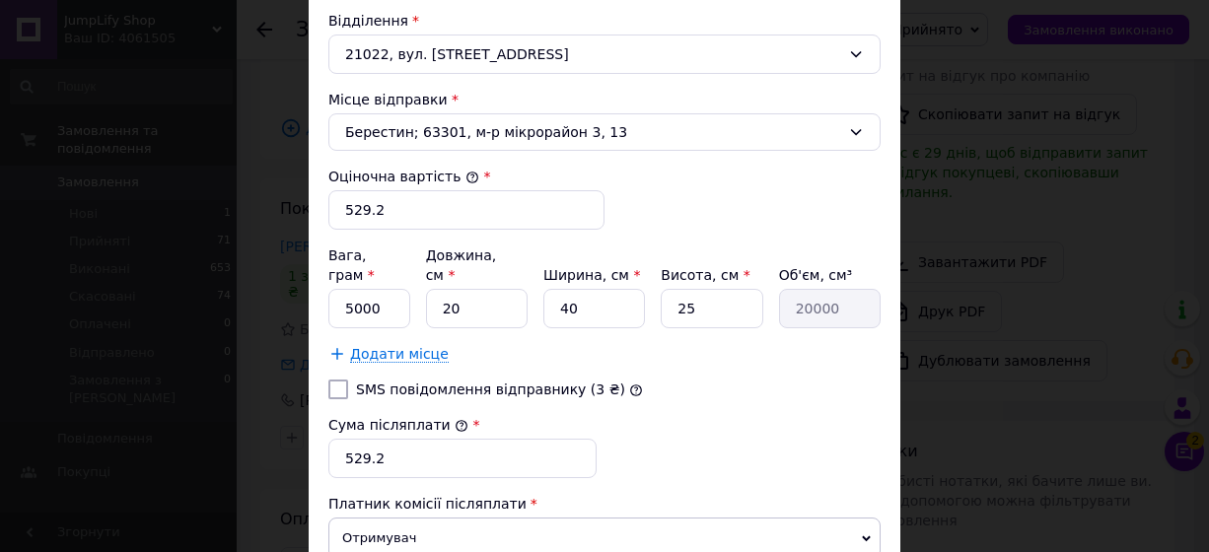
scroll to position [592, 0]
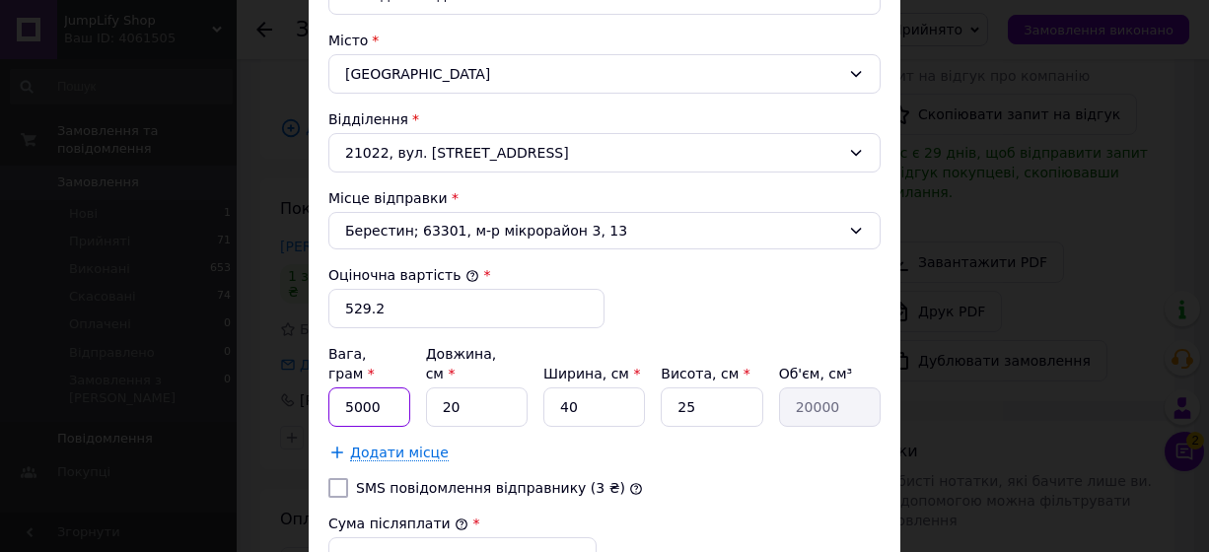
drag, startPoint x: 380, startPoint y: 376, endPoint x: 218, endPoint y: 392, distance: 162.6
click at [222, 392] on div "× Редагування доставки Спосіб доставки Укрпошта (платна) Тариф * Стандарт Платн…" at bounding box center [604, 276] width 1209 height 552
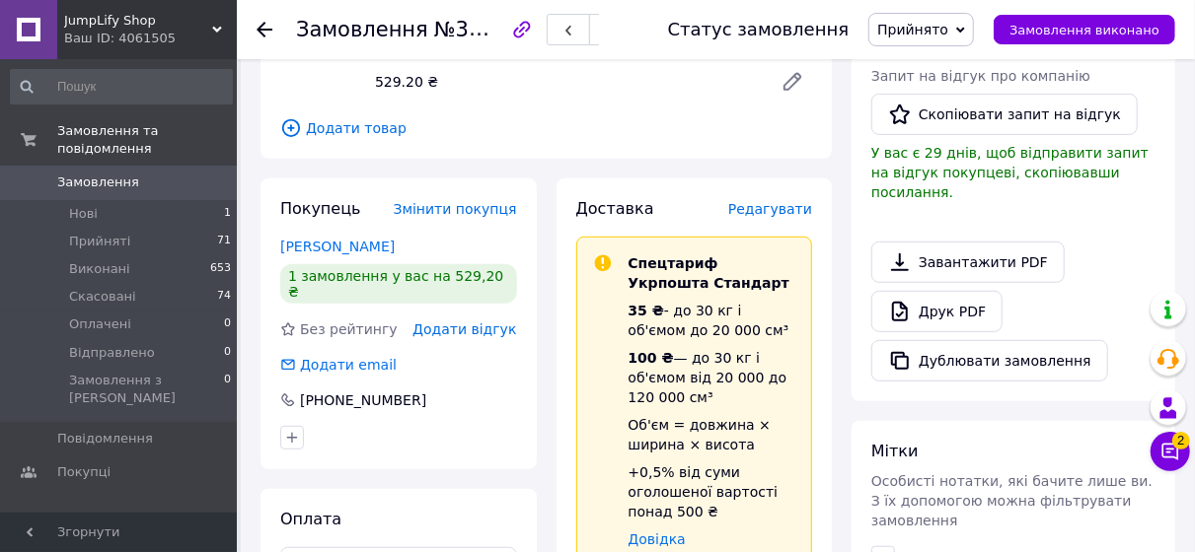
click at [801, 201] on span "Редагувати" at bounding box center [770, 209] width 84 height 16
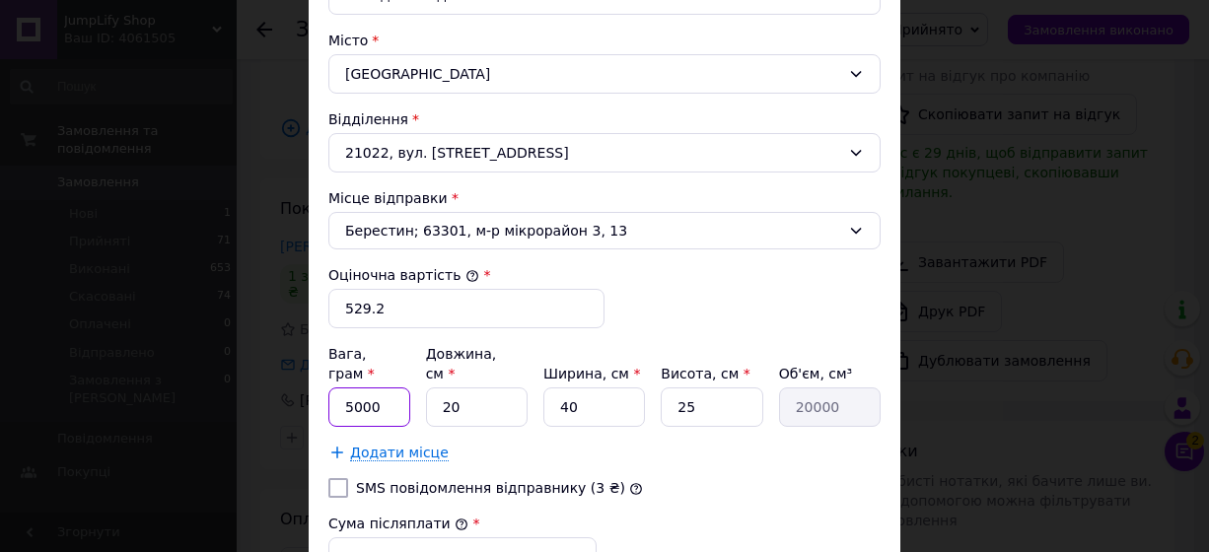
drag, startPoint x: 383, startPoint y: 386, endPoint x: 345, endPoint y: 385, distance: 37.5
click at [345, 388] on input "5000" at bounding box center [370, 407] width 82 height 39
type input "850"
drag, startPoint x: 451, startPoint y: 387, endPoint x: 422, endPoint y: 389, distance: 28.7
click at [419, 388] on div "Вага, грам * 850 Довжина, см * 20 Ширина, см * 40 Висота, см * 25 Об'єм, см³ 20…" at bounding box center [605, 385] width 552 height 83
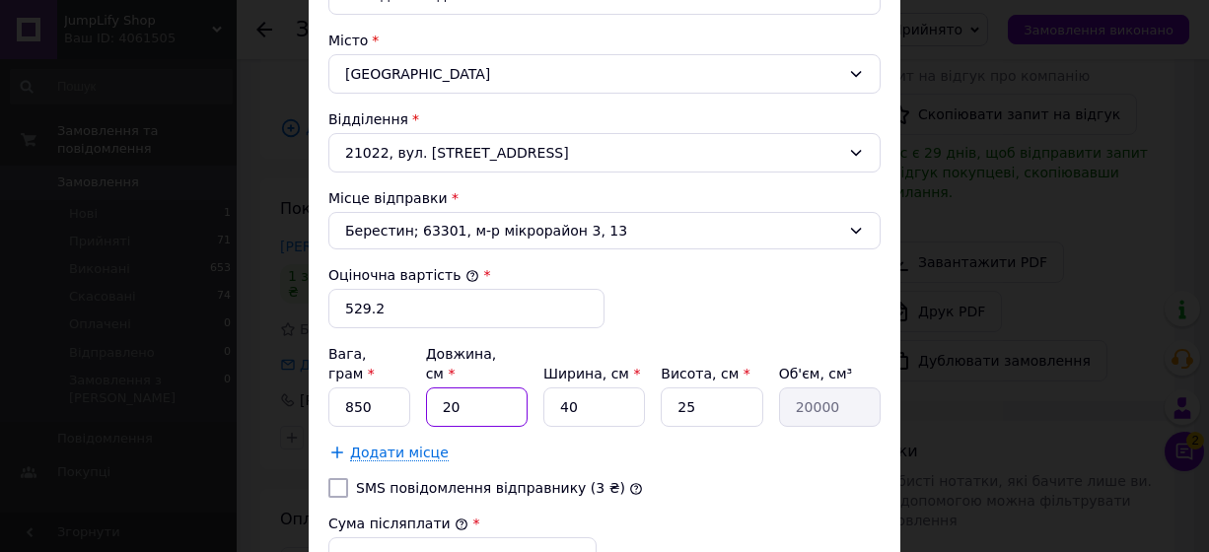
type input "4"
type input "4000"
type input "40"
type input "40000"
type input "40"
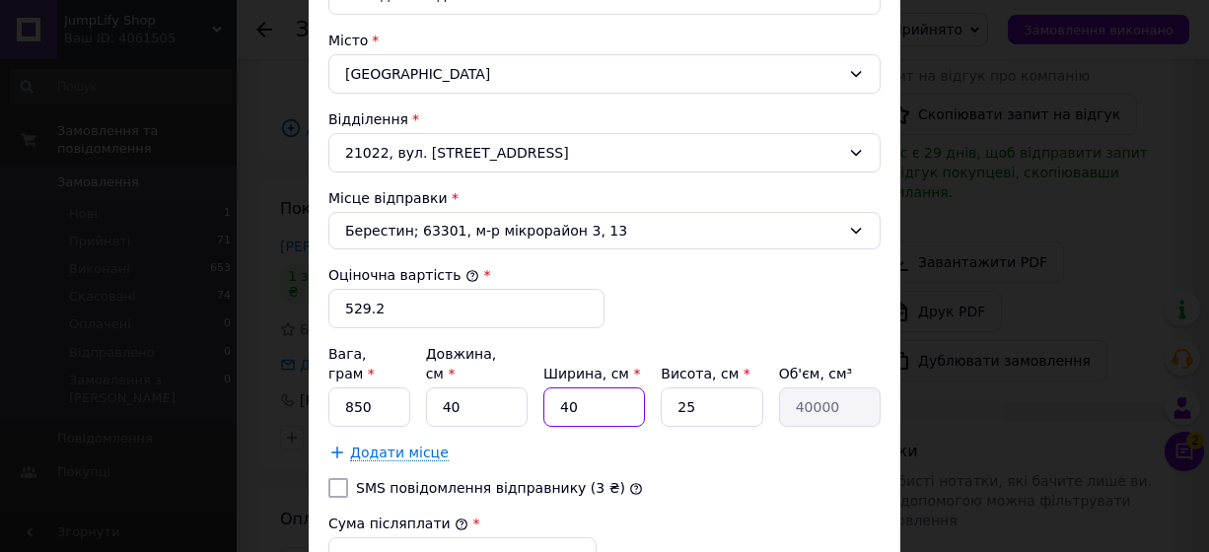
drag, startPoint x: 589, startPoint y: 388, endPoint x: 558, endPoint y: 394, distance: 31.1
click at [558, 394] on input "40" at bounding box center [595, 407] width 102 height 39
type input "2"
type input "2000"
type input "24"
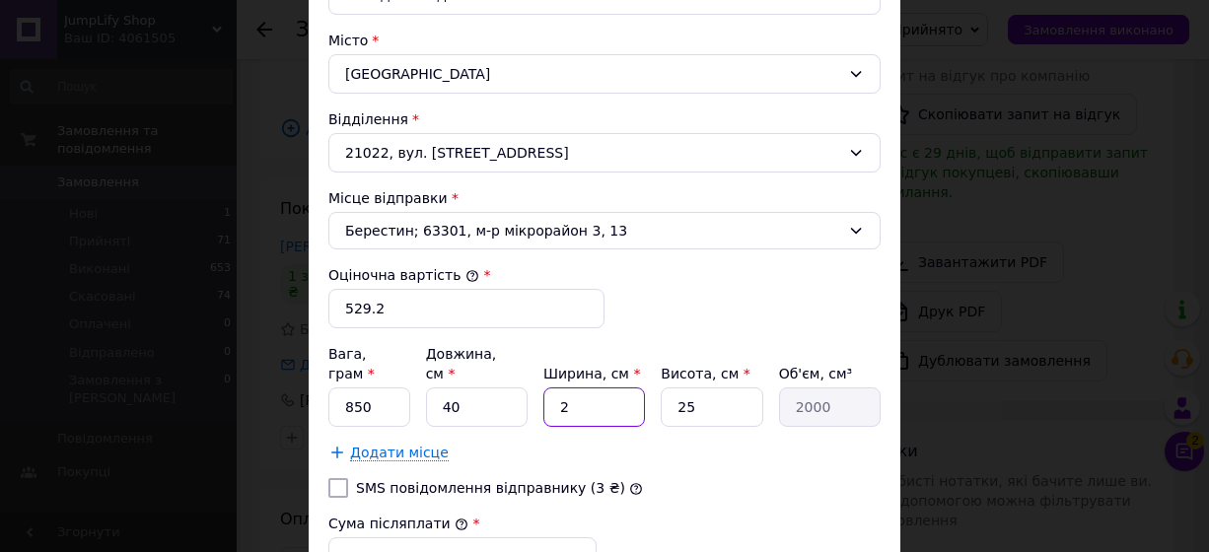
type input "24000"
type input "24"
drag, startPoint x: 694, startPoint y: 381, endPoint x: 680, endPoint y: 382, distance: 13.8
click at [680, 388] on input "25" at bounding box center [712, 407] width 102 height 39
type input "2"
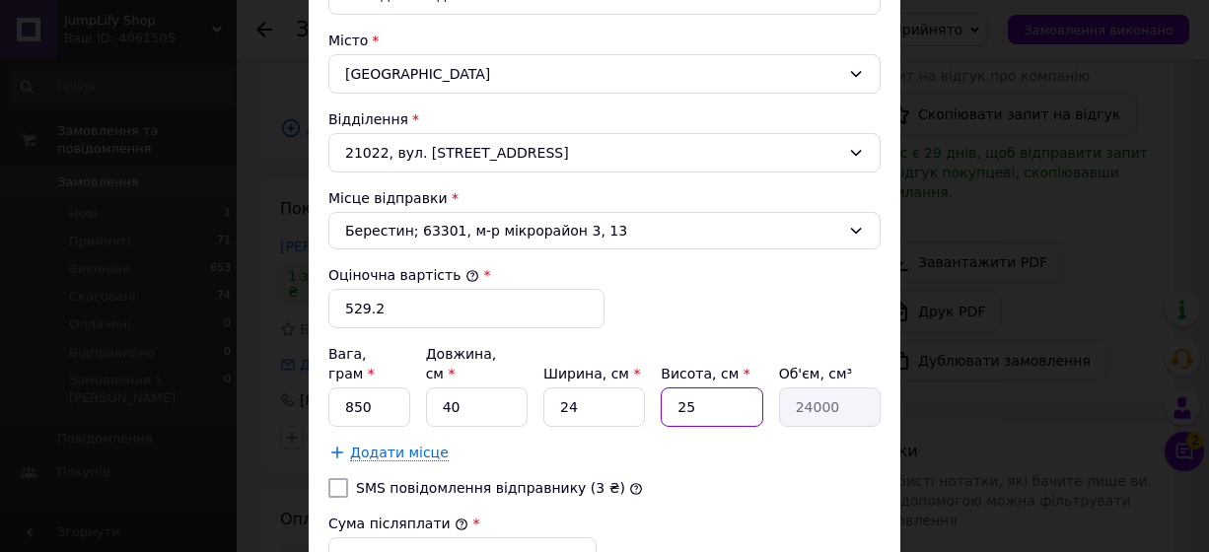
type input "1920"
type input "20"
type input "19200"
type input "20"
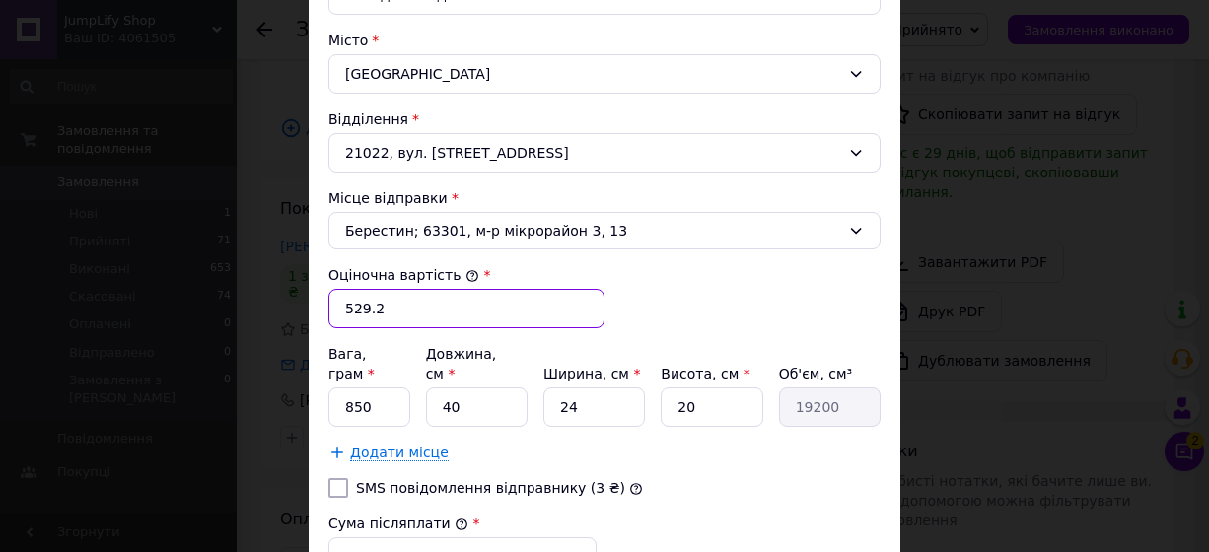
drag, startPoint x: 428, startPoint y: 291, endPoint x: 315, endPoint y: 301, distance: 113.9
click at [315, 301] on div "Спосіб доставки Укрпошта (платна) Тариф * Стандарт Платник * Отримувач Прізвище…" at bounding box center [605, 115] width 592 height 1156
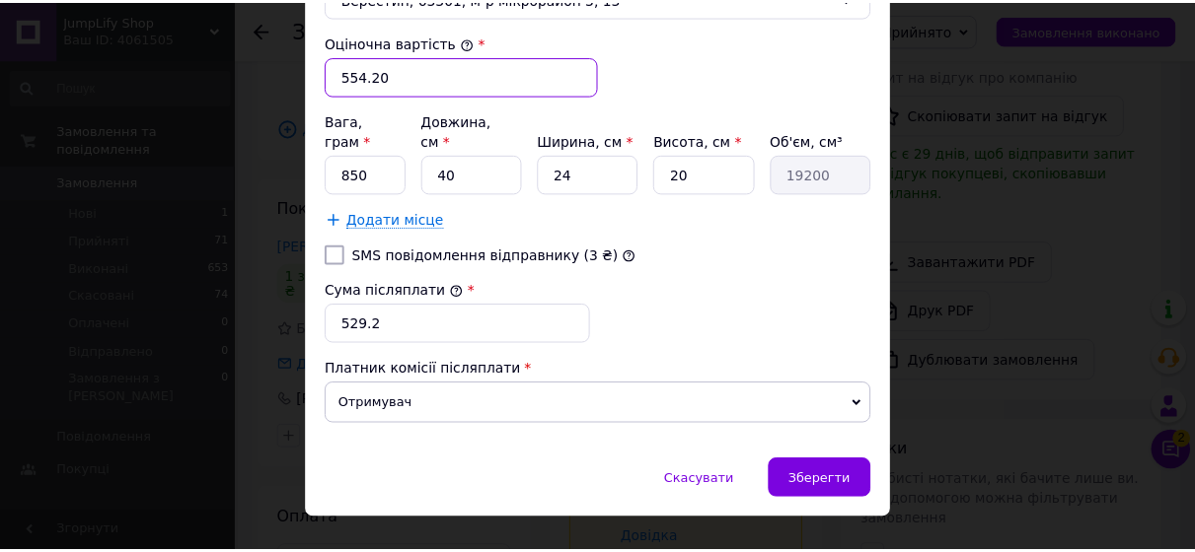
scroll to position [832, 0]
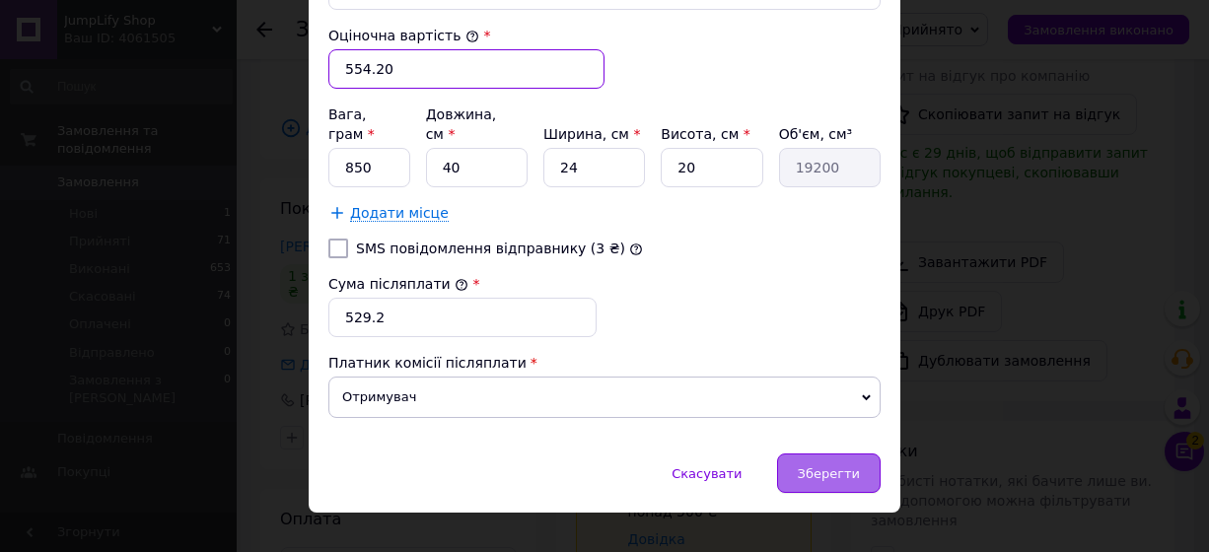
type input "554.20"
click at [814, 467] on span "Зберегти" at bounding box center [829, 474] width 62 height 15
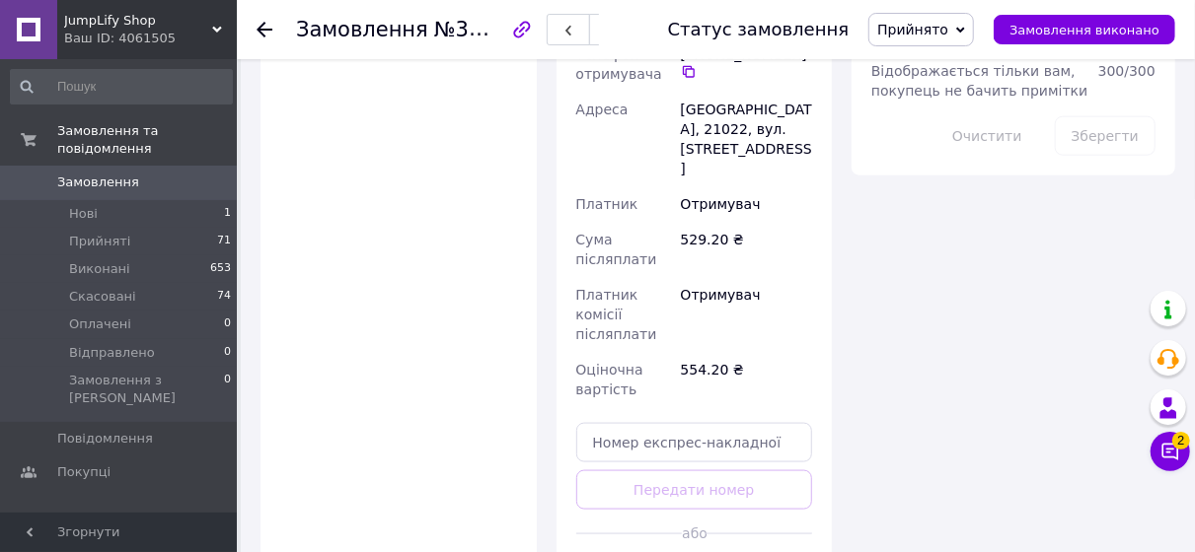
scroll to position [1085, 0]
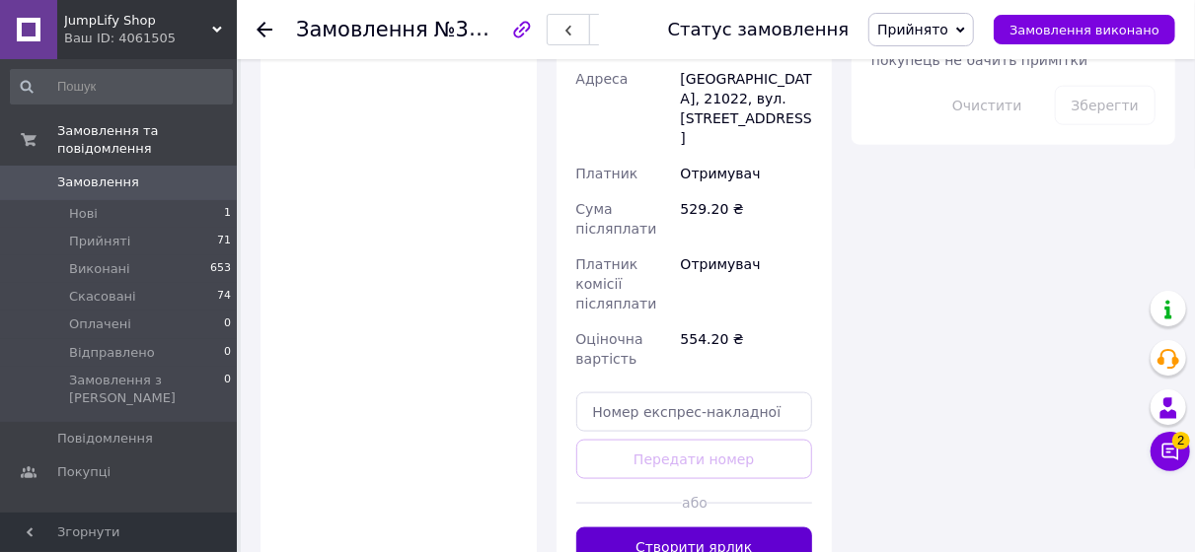
click at [692, 528] on button "Створити ярлик" at bounding box center [694, 547] width 237 height 39
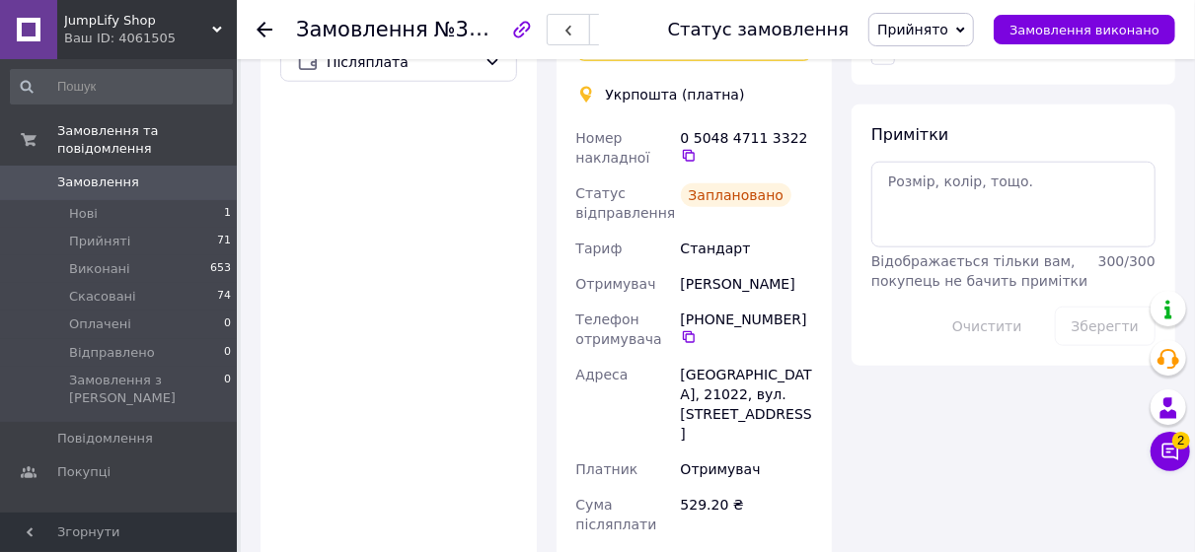
scroll to position [888, 0]
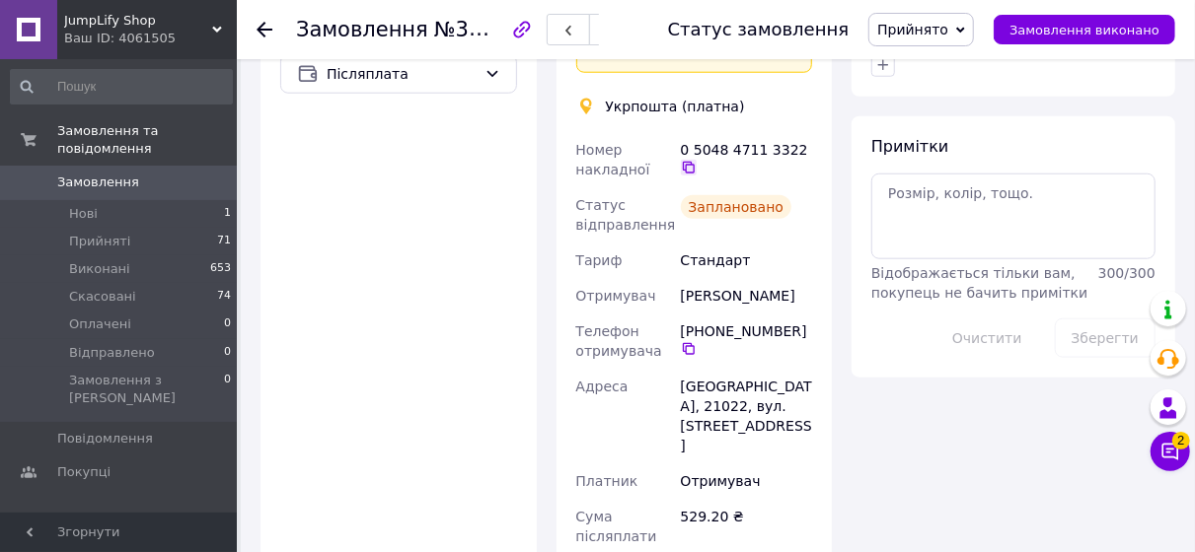
click at [696, 160] on icon at bounding box center [689, 168] width 16 height 16
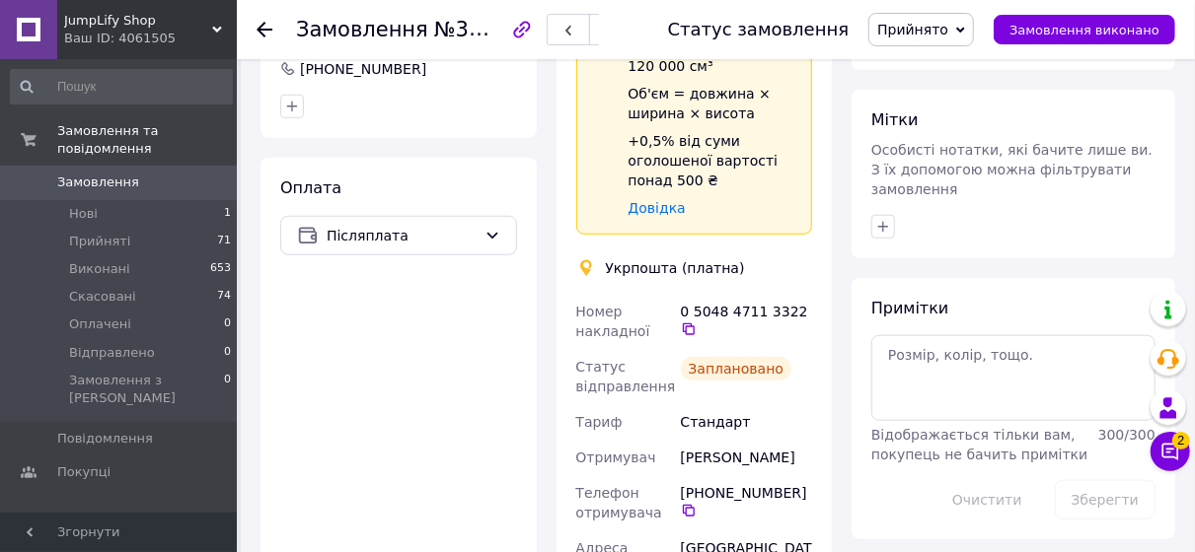
scroll to position [592, 0]
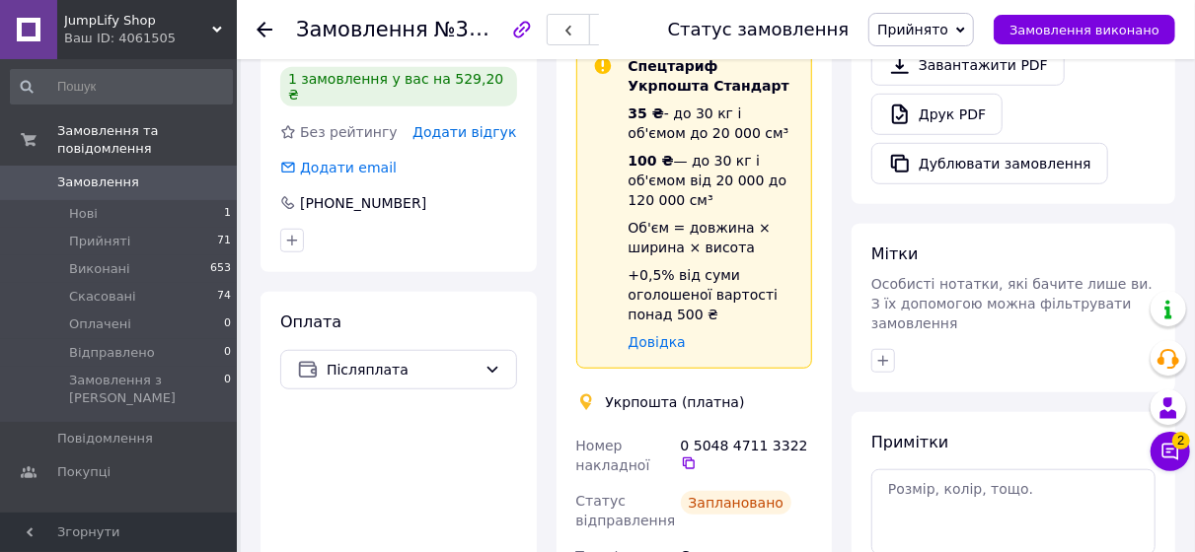
click at [262, 22] on icon at bounding box center [264, 30] width 16 height 16
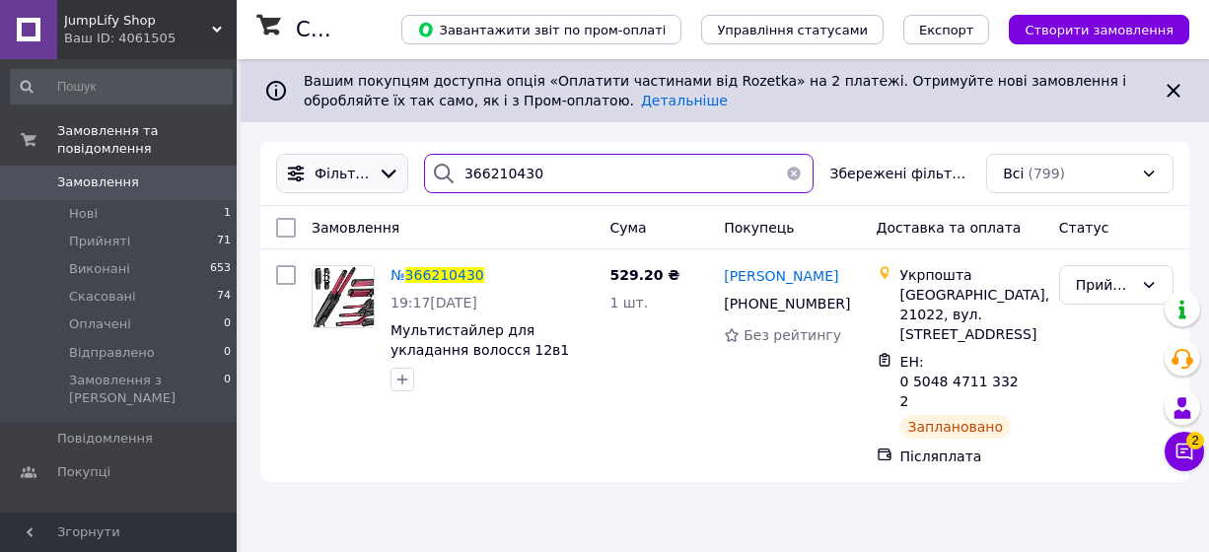
drag, startPoint x: 544, startPoint y: 174, endPoint x: 399, endPoint y: 164, distance: 145.4
click at [401, 164] on div "Фільтри 366210430 Збережені фільтри: Всі (799)" at bounding box center [725, 173] width 914 height 39
paste input "6262"
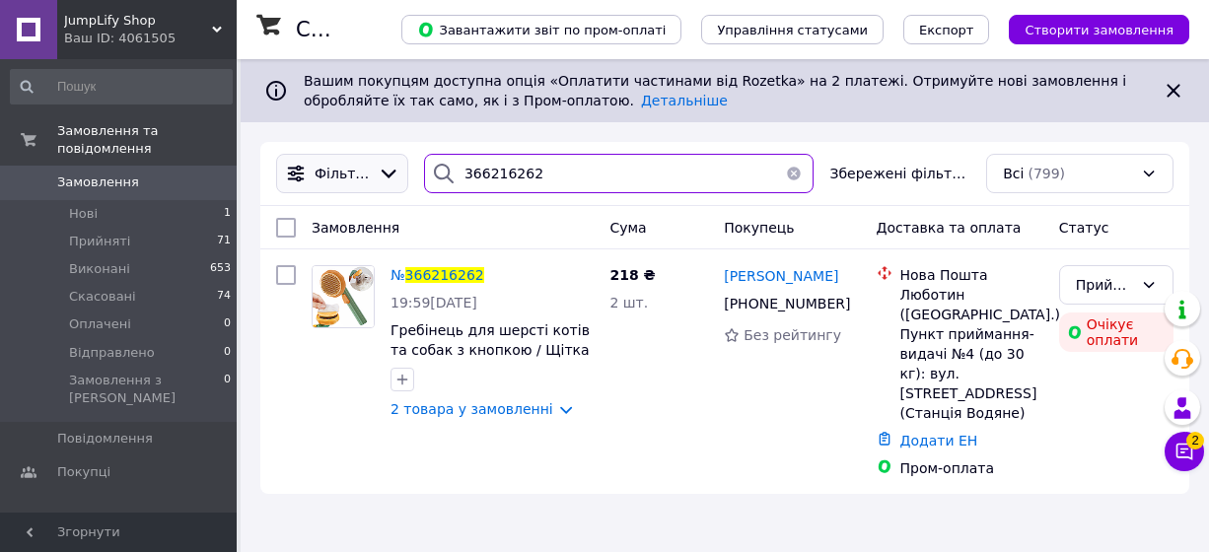
drag, startPoint x: 555, startPoint y: 182, endPoint x: 379, endPoint y: 185, distance: 176.6
click at [380, 185] on div "Фільтри 366216262 Збережені фільтри: Всі (799)" at bounding box center [725, 173] width 914 height 39
paste input "31038"
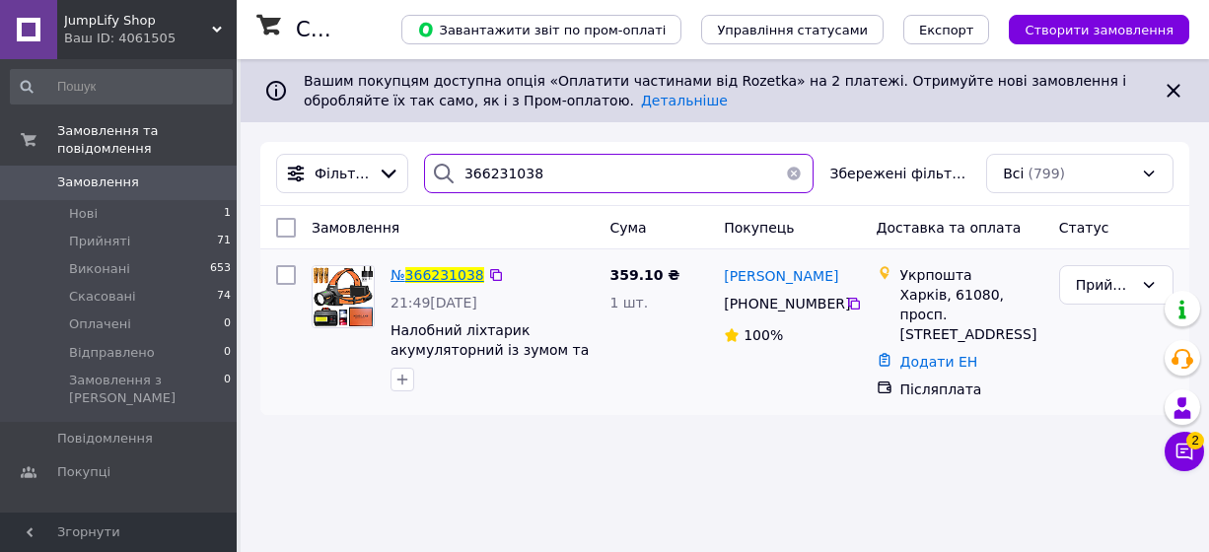
type input "366231038"
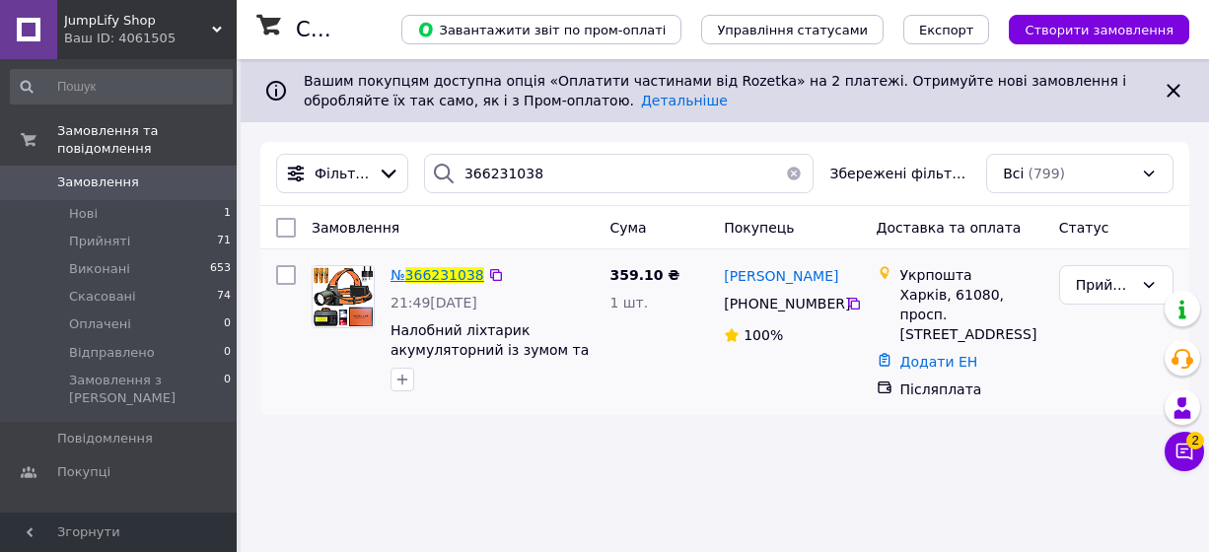
click at [423, 277] on span "366231038" at bounding box center [444, 275] width 79 height 16
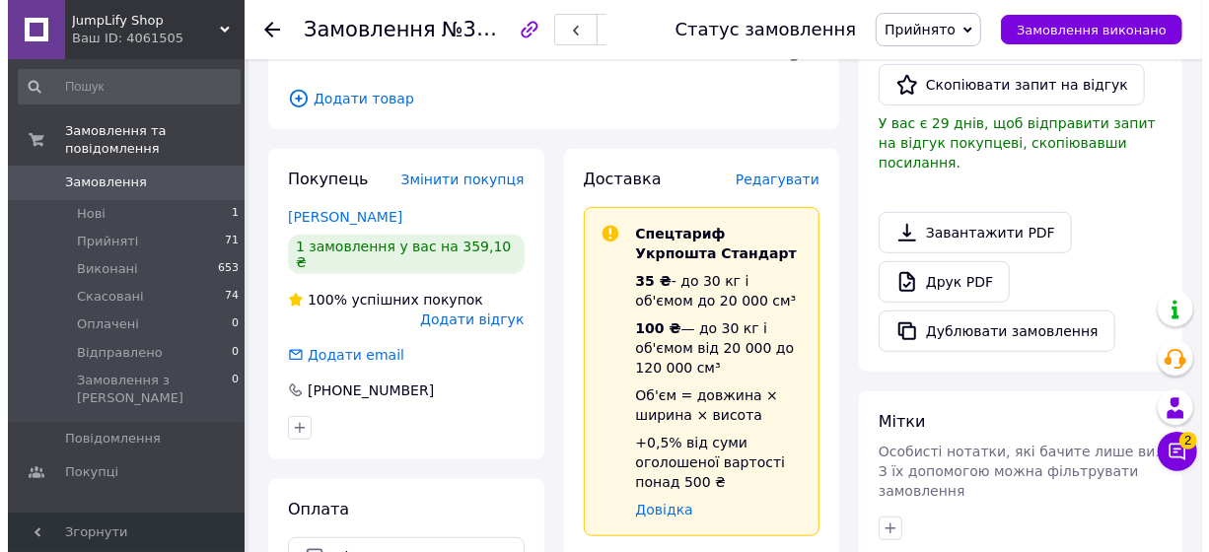
scroll to position [379, 0]
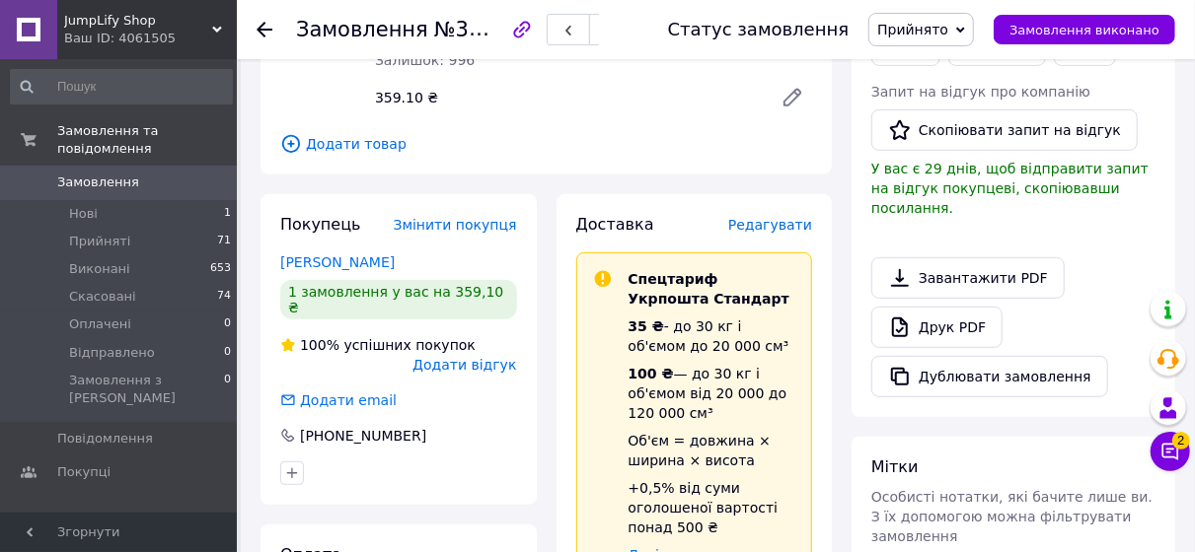
click at [796, 228] on span "Редагувати" at bounding box center [770, 225] width 84 height 16
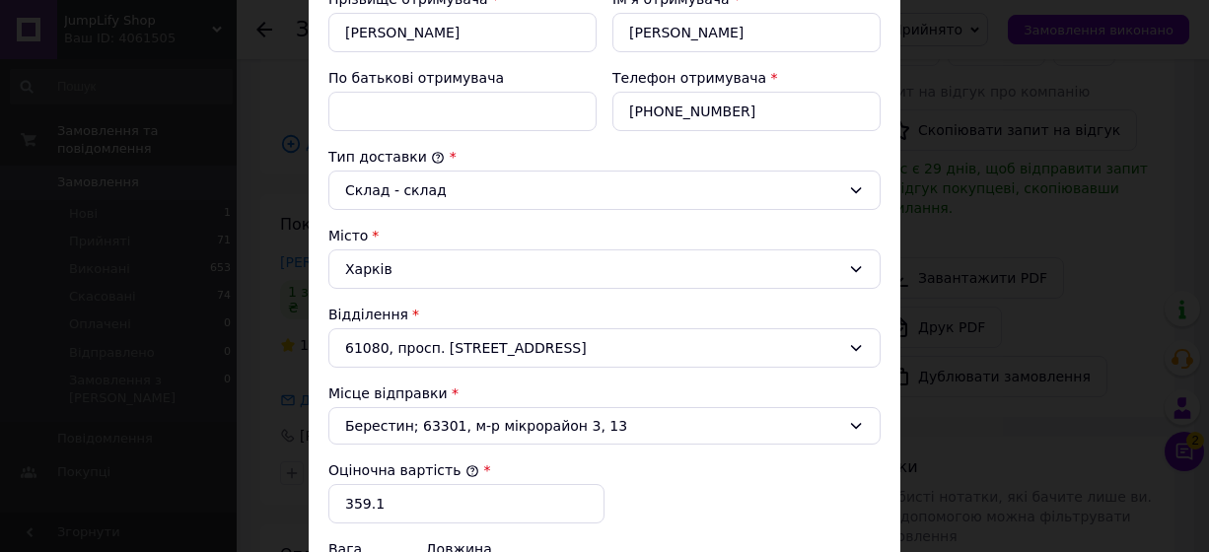
scroll to position [592, 0]
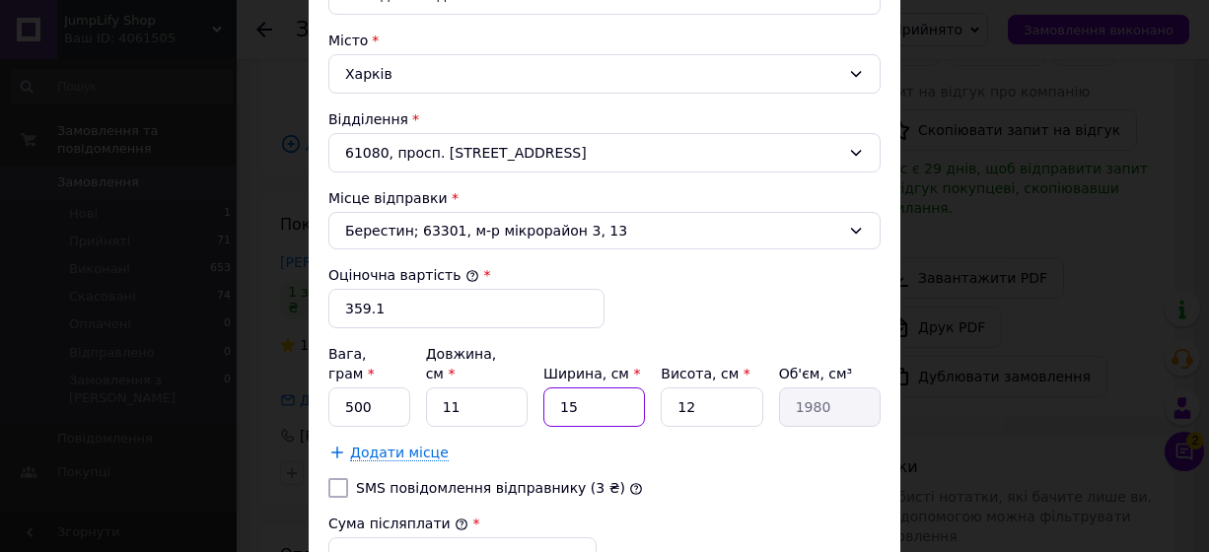
drag, startPoint x: 592, startPoint y: 386, endPoint x: 559, endPoint y: 389, distance: 32.7
click at [559, 389] on input "15" at bounding box center [595, 407] width 102 height 39
type input "1"
type input "132"
type input "10"
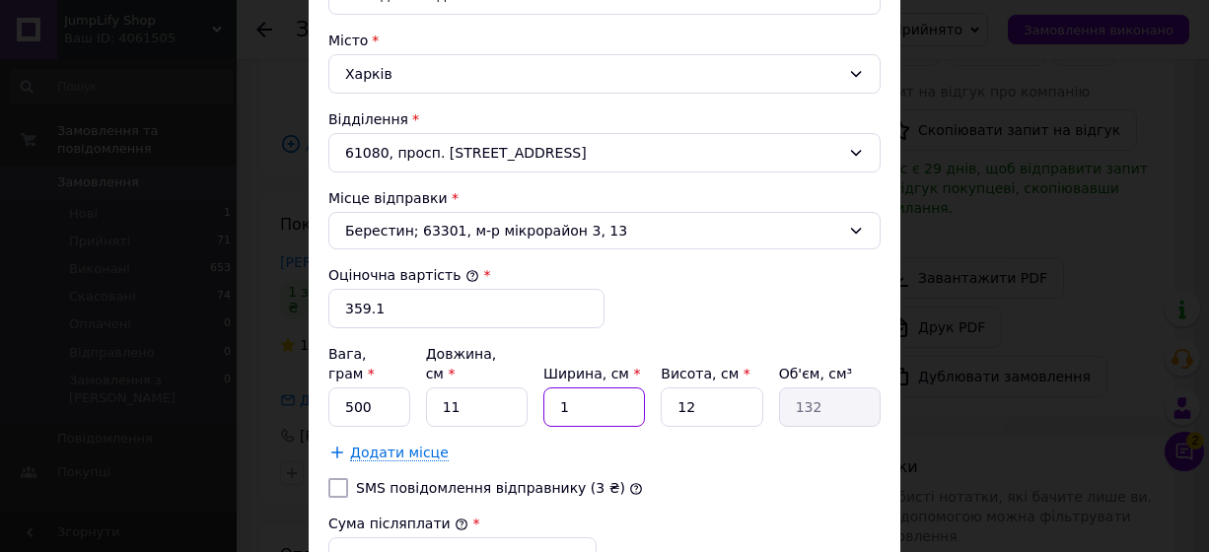
type input "1320"
type input "10"
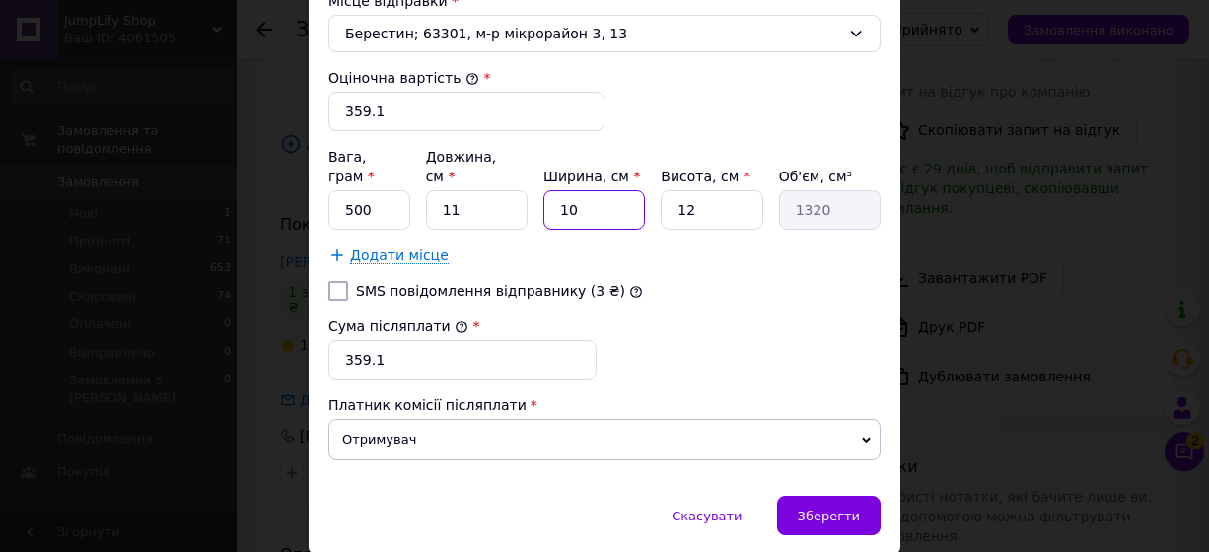
scroll to position [691, 0]
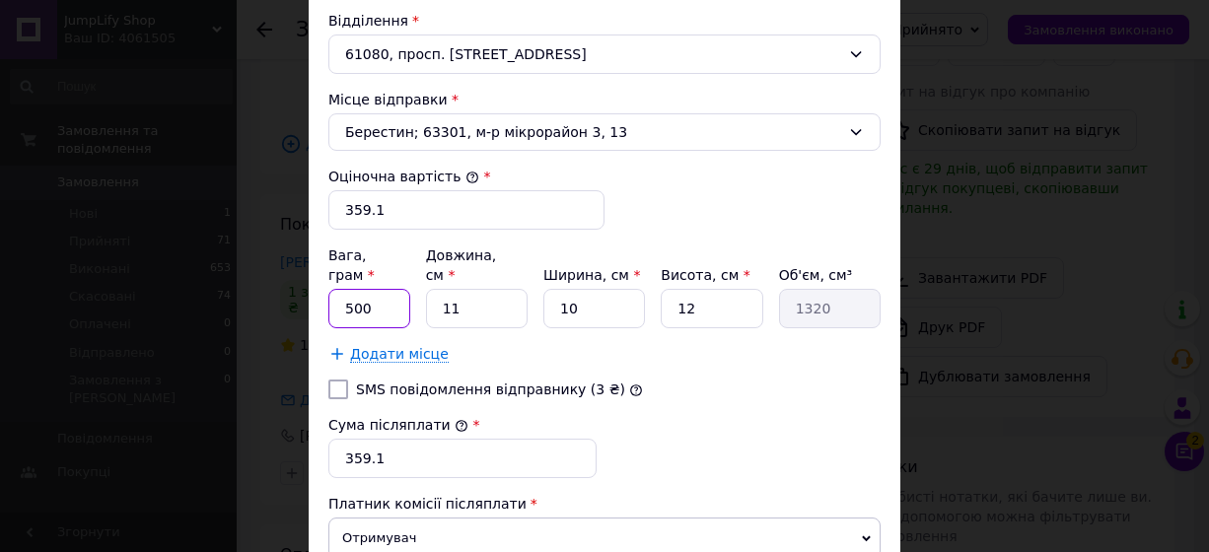
click at [376, 289] on input "500" at bounding box center [370, 308] width 82 height 39
type input "5"
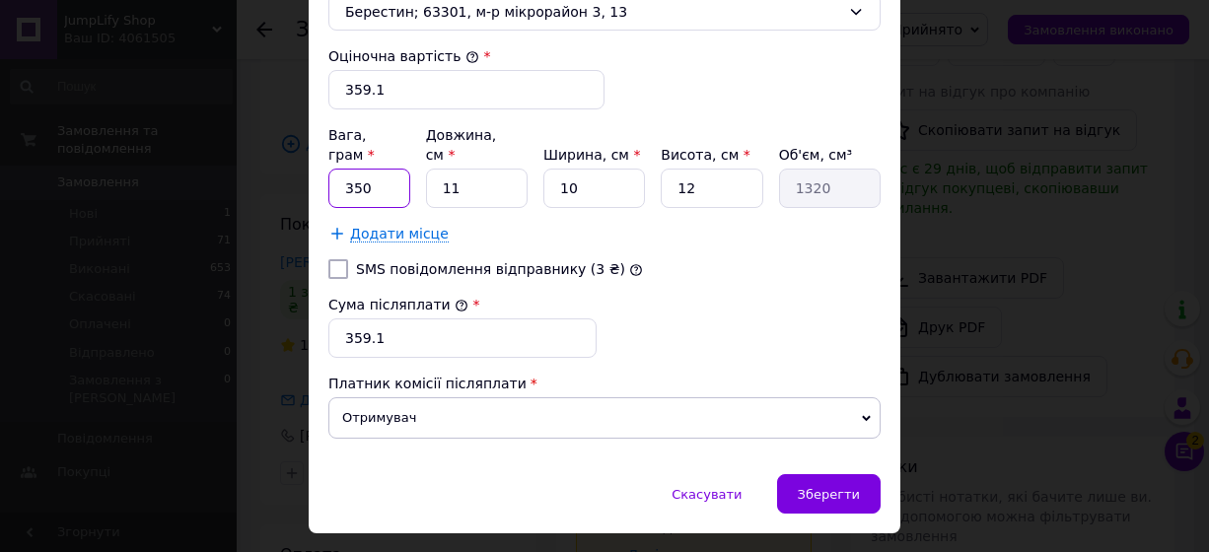
scroll to position [832, 0]
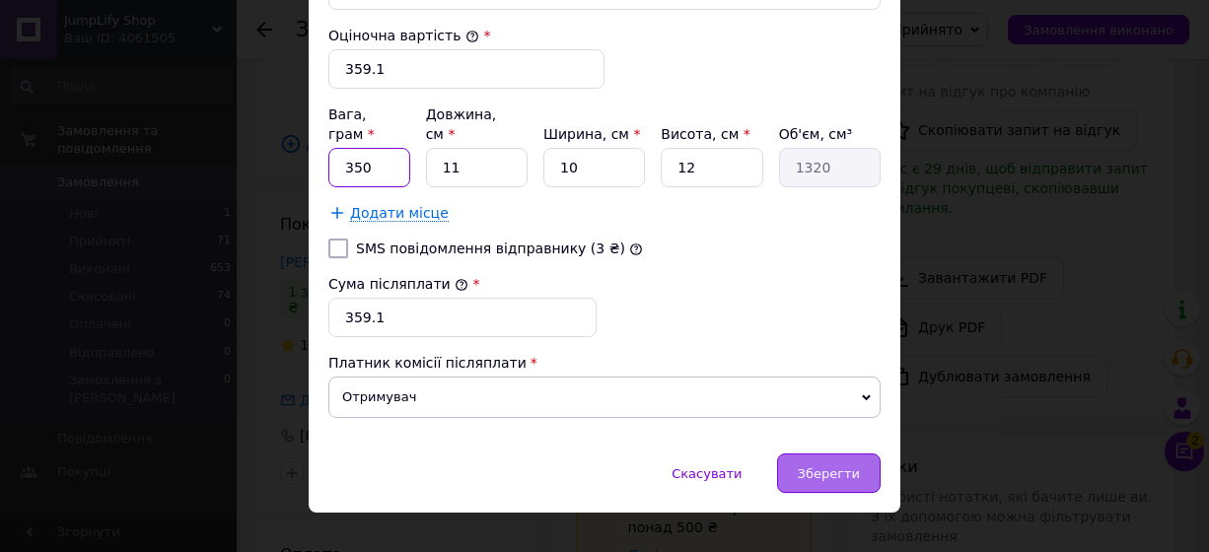
type input "350"
click at [853, 467] on span "Зберегти" at bounding box center [829, 474] width 62 height 15
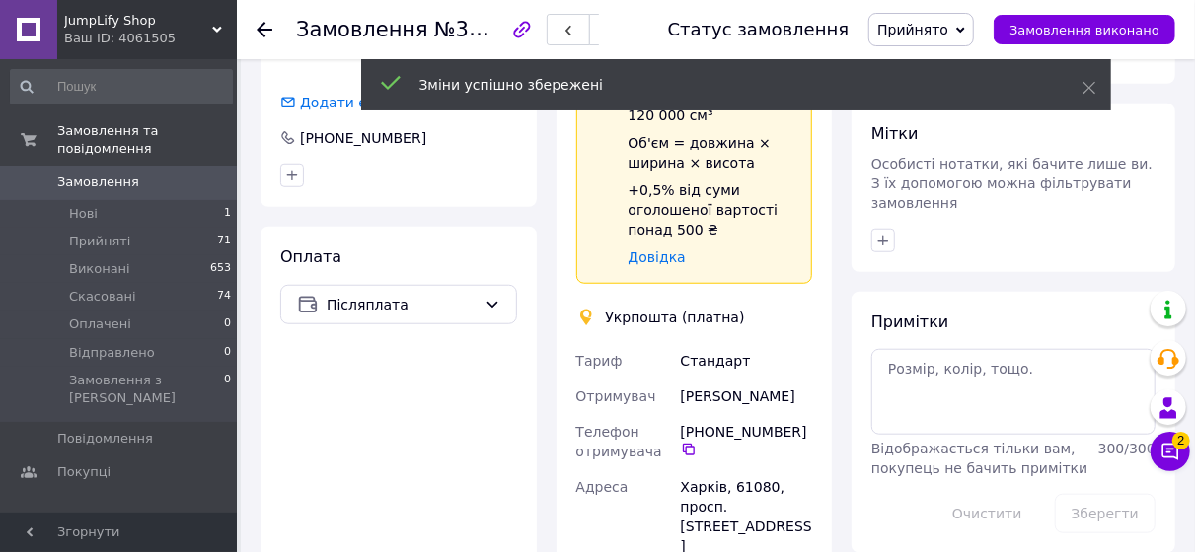
scroll to position [773, 0]
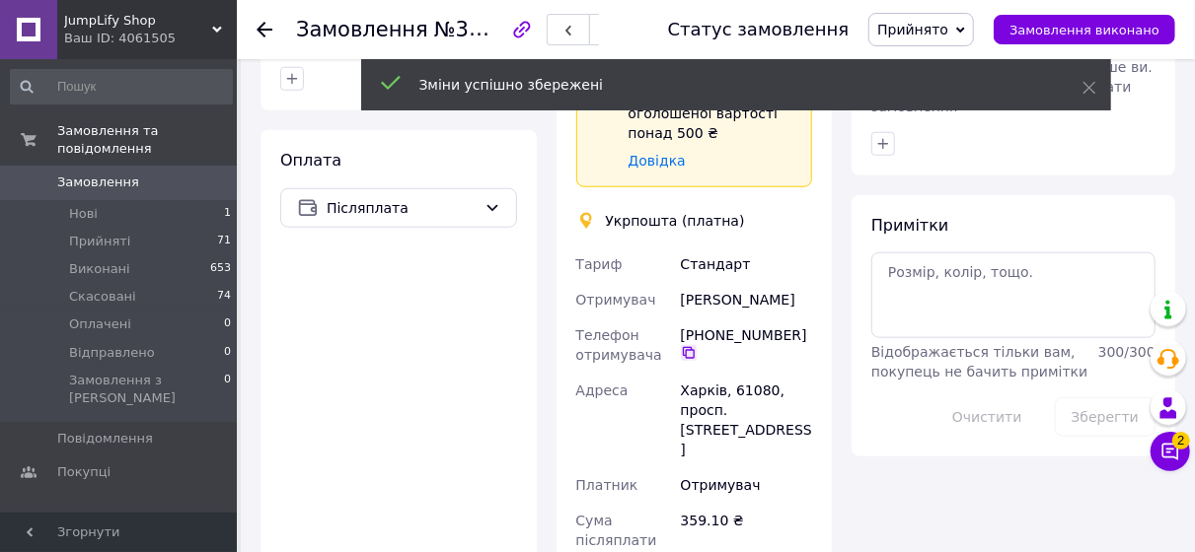
click at [687, 349] on icon at bounding box center [689, 353] width 16 height 16
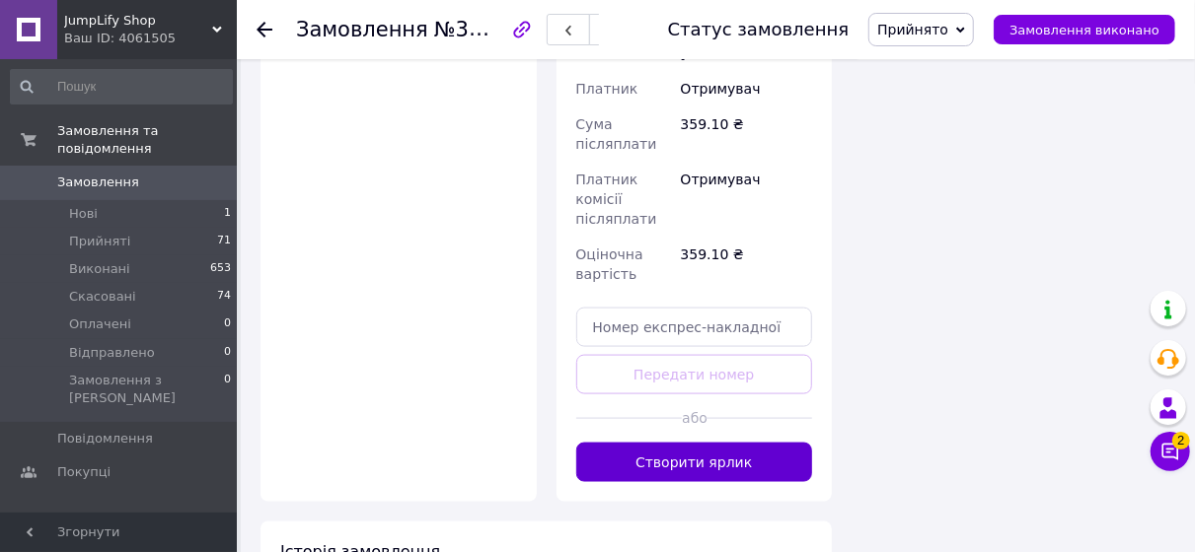
scroll to position [1267, 0]
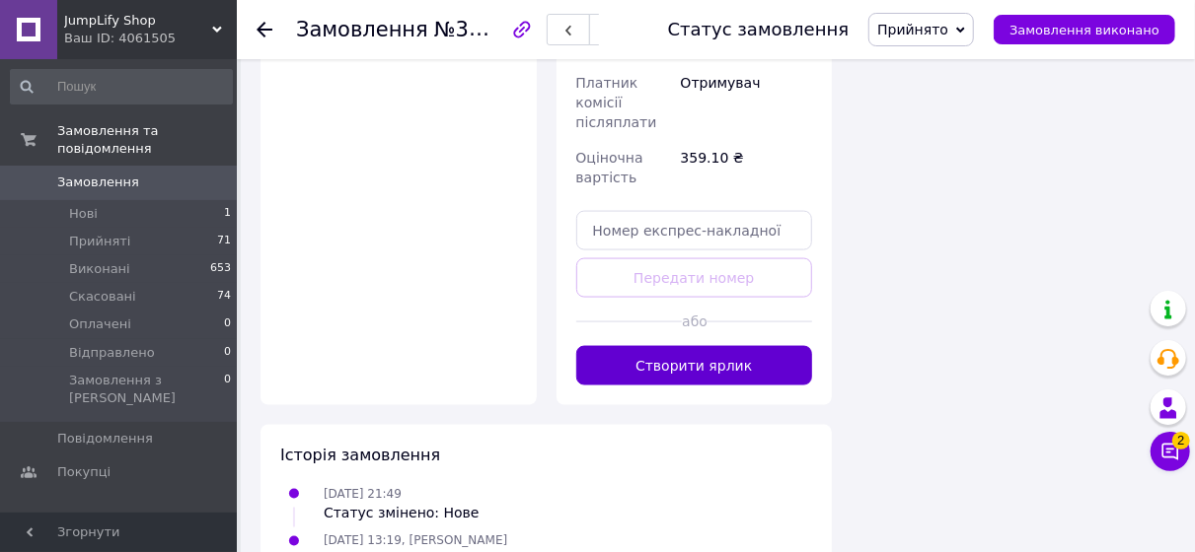
click at [686, 361] on button "Створити ярлик" at bounding box center [694, 365] width 237 height 39
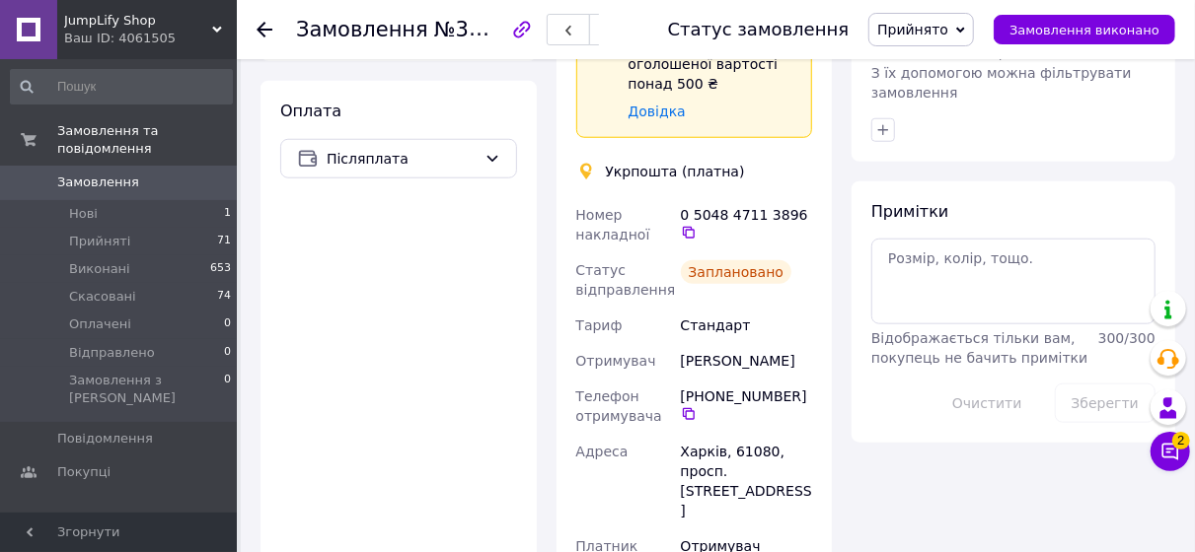
scroll to position [773, 0]
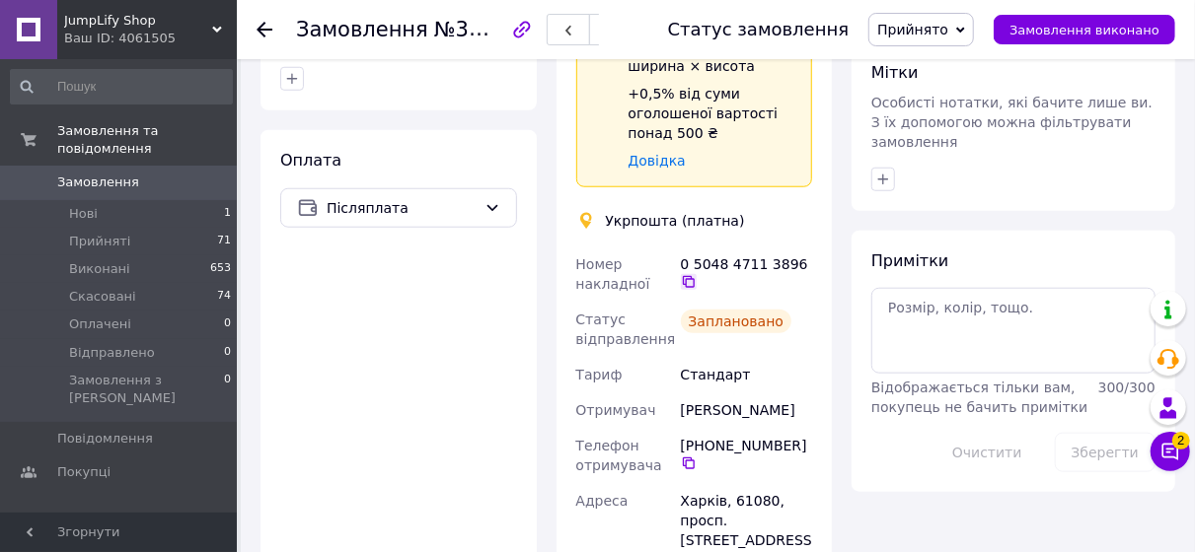
click at [695, 276] on icon at bounding box center [689, 282] width 12 height 12
